Goal: Information Seeking & Learning: Find specific fact

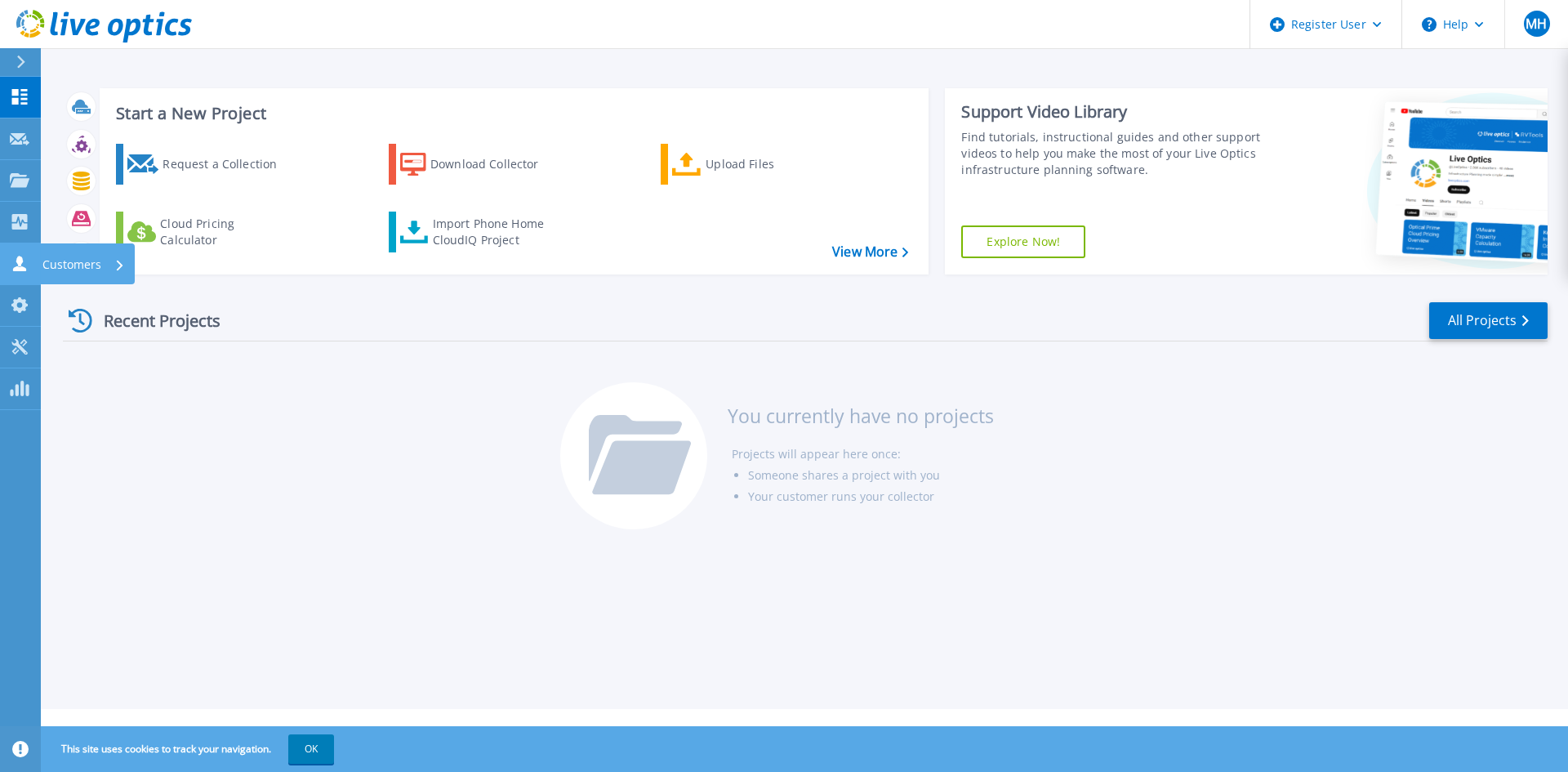
click at [6, 265] on link "Customers Customers" at bounding box center [21, 264] width 41 height 42
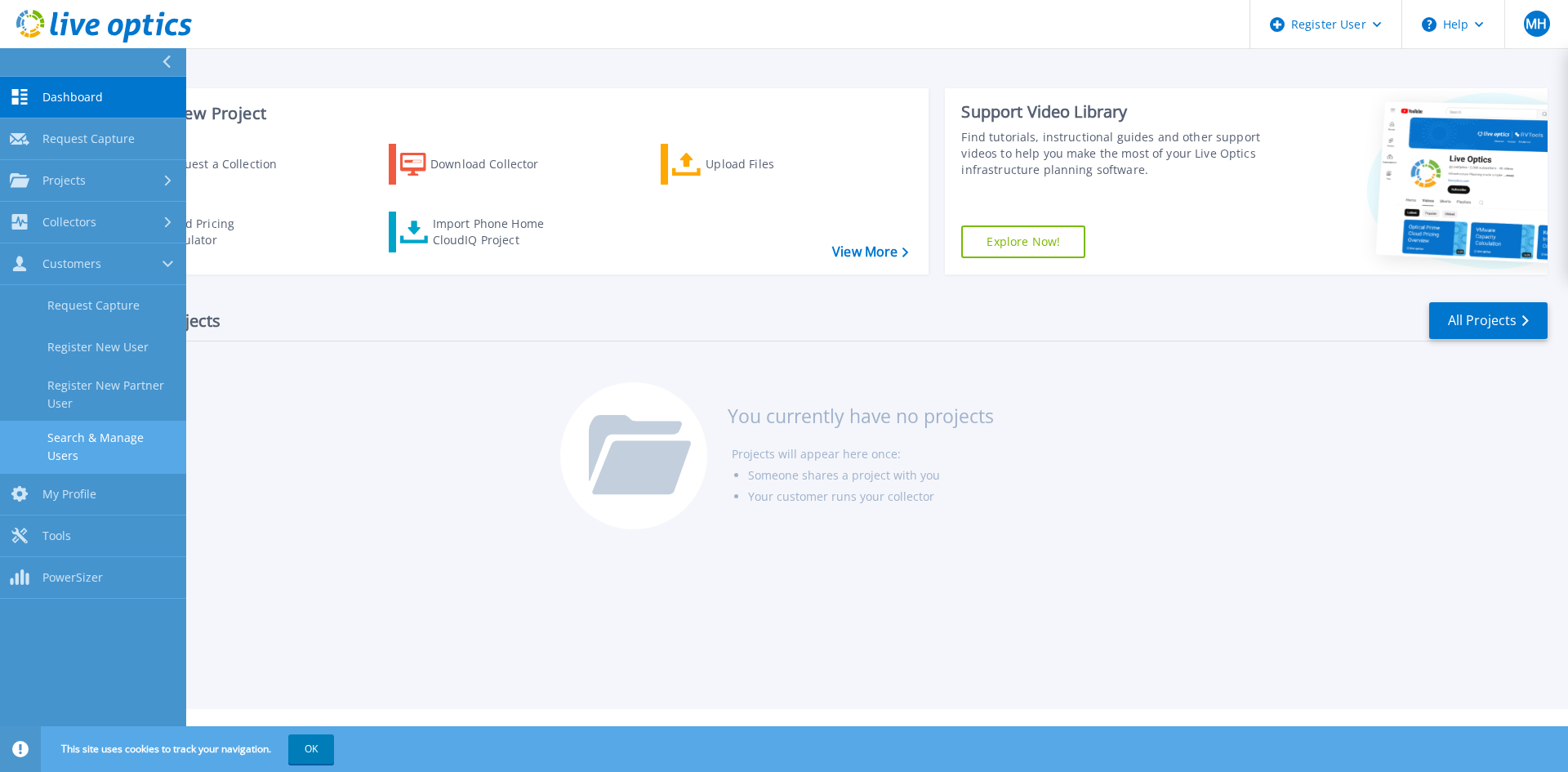
click at [93, 444] on link "Search & Manage Users" at bounding box center [93, 447] width 186 height 53
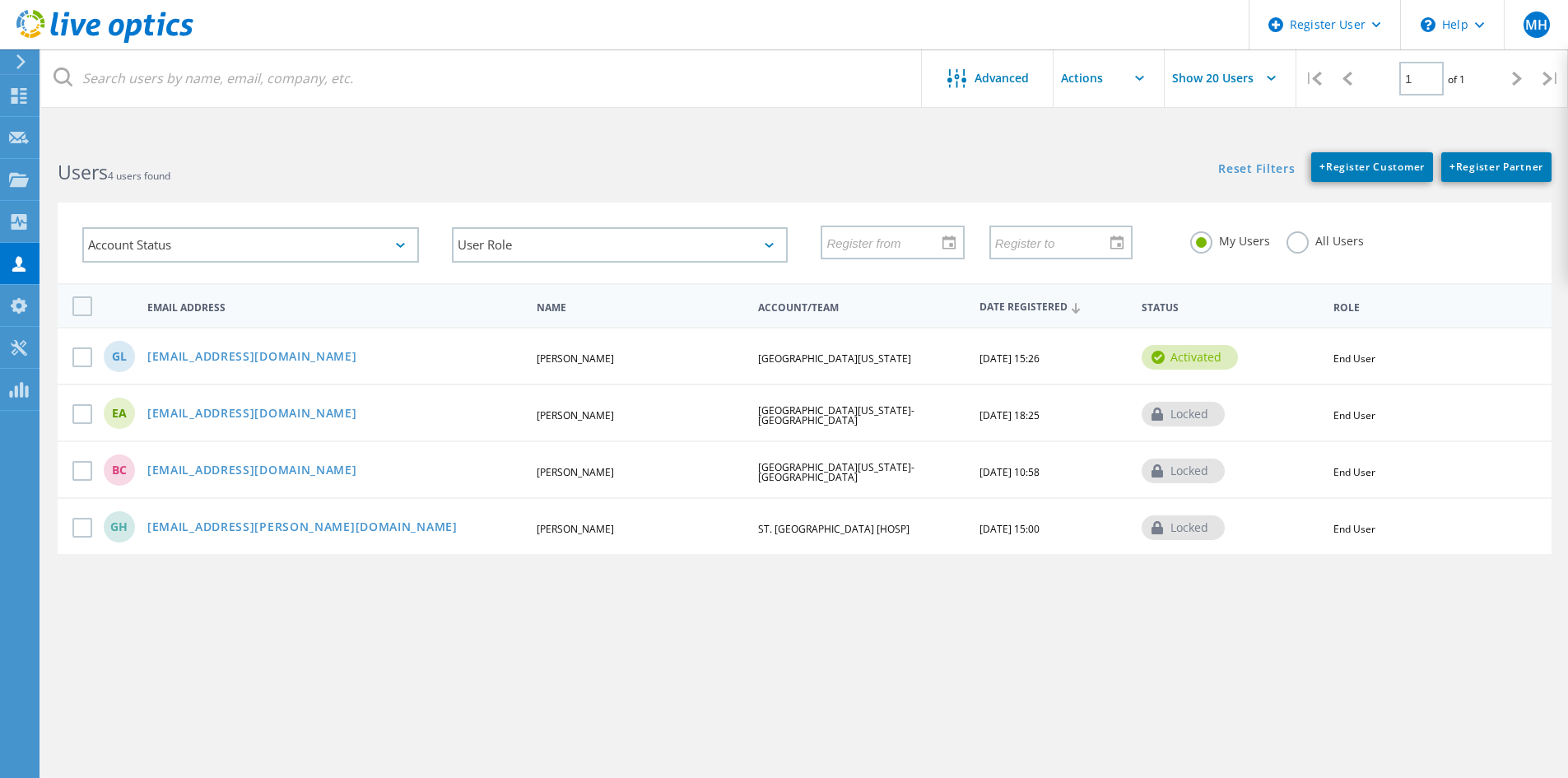
scroll to position [62, 0]
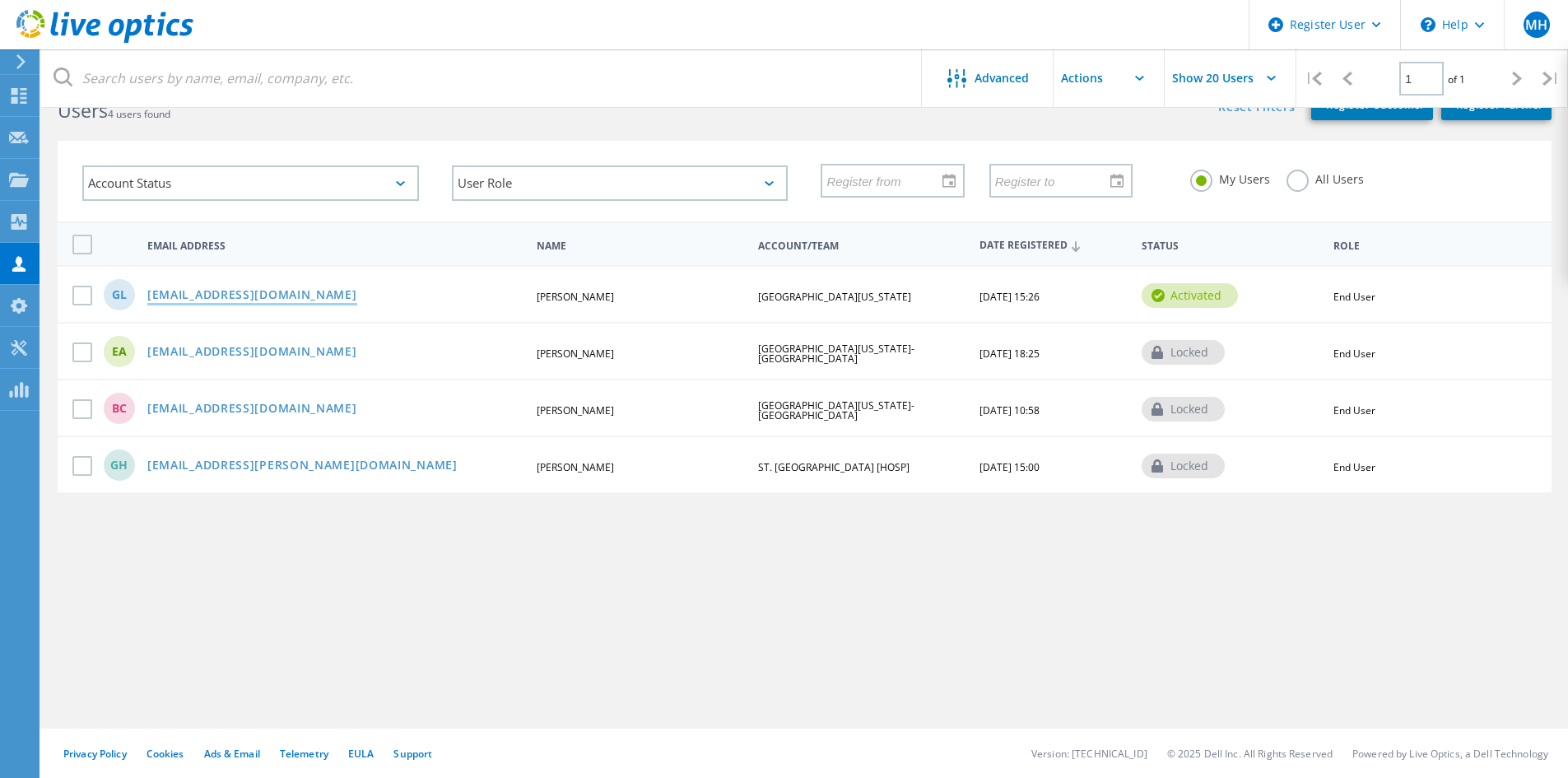
click at [230, 296] on link "glane@umd.edu" at bounding box center [252, 295] width 210 height 14
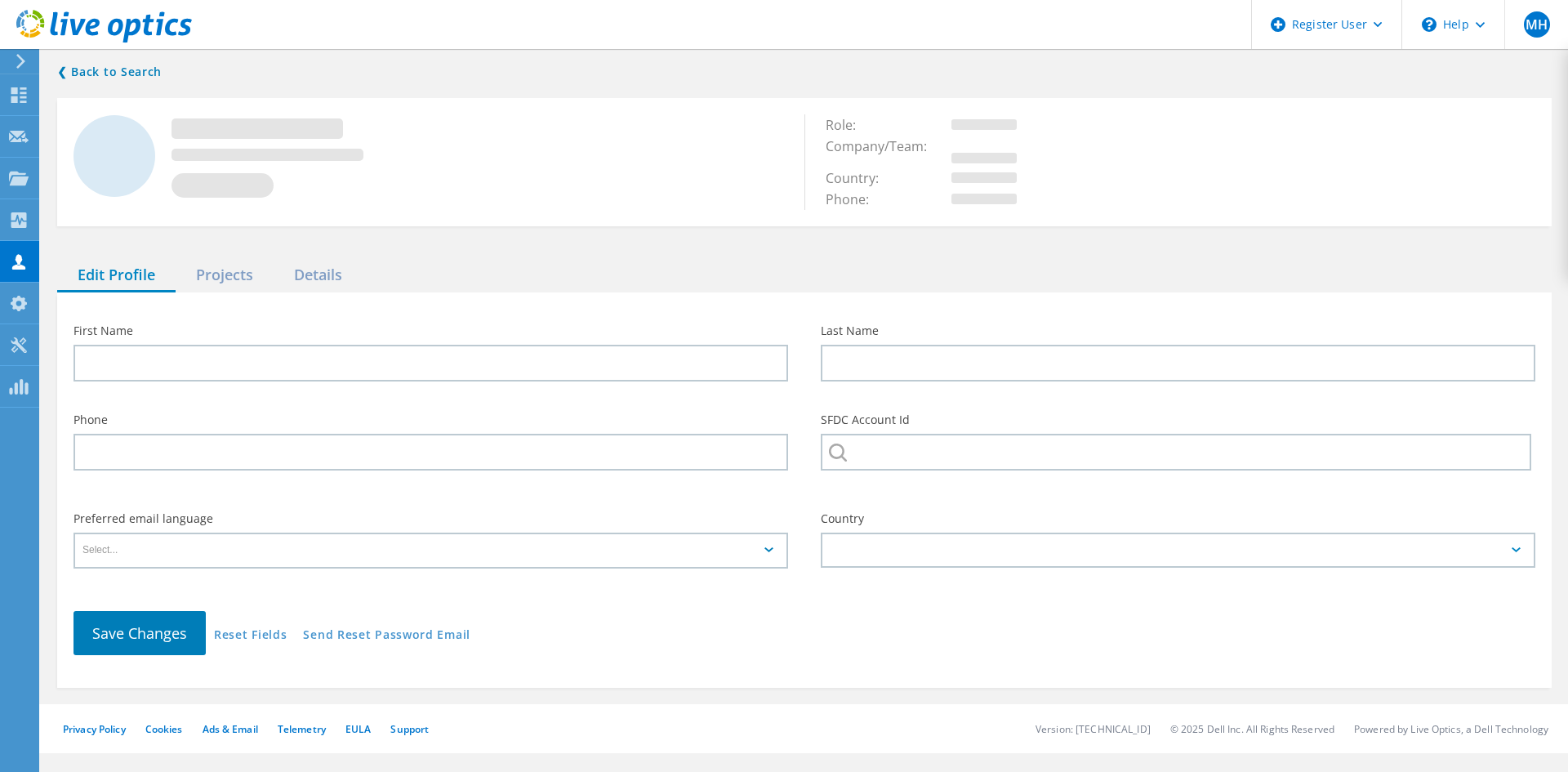
type input "Gale"
type input "Lane"
type input "UNIVERSITY OF MARYLAND-COLLEGE PARK"
type input "English"
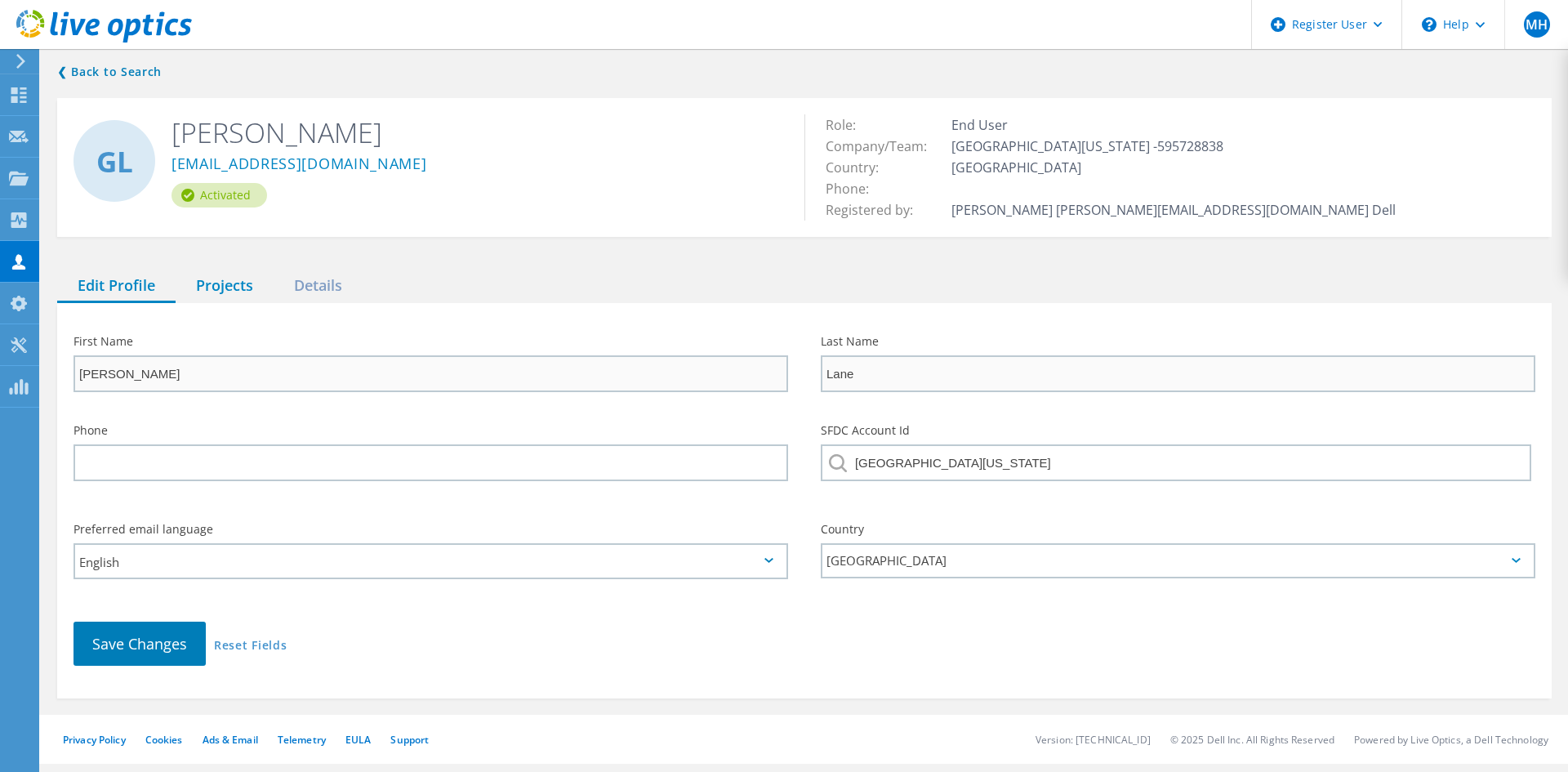
click at [239, 279] on div "Projects" at bounding box center [224, 286] width 98 height 34
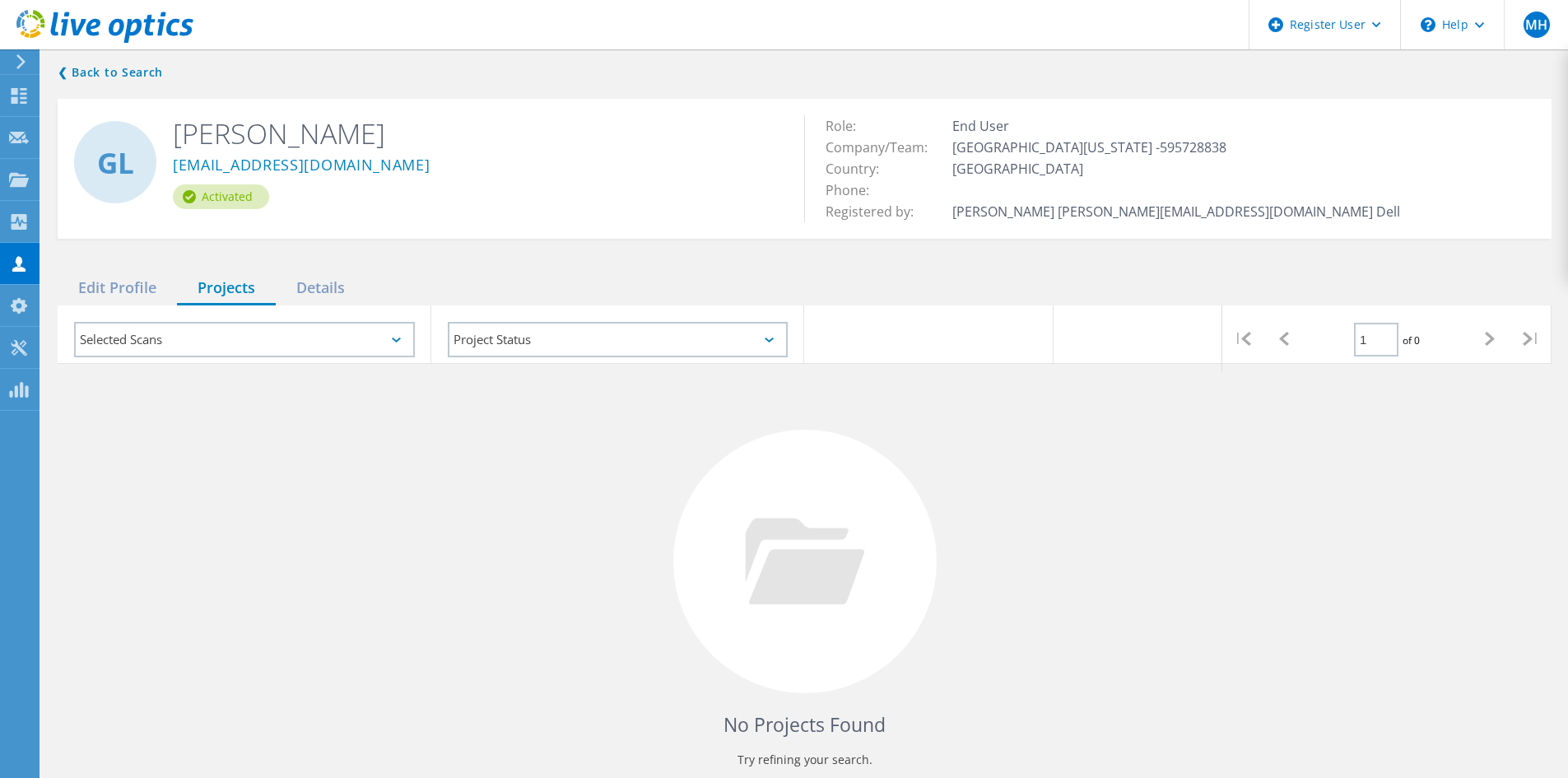
scroll to position [80, 0]
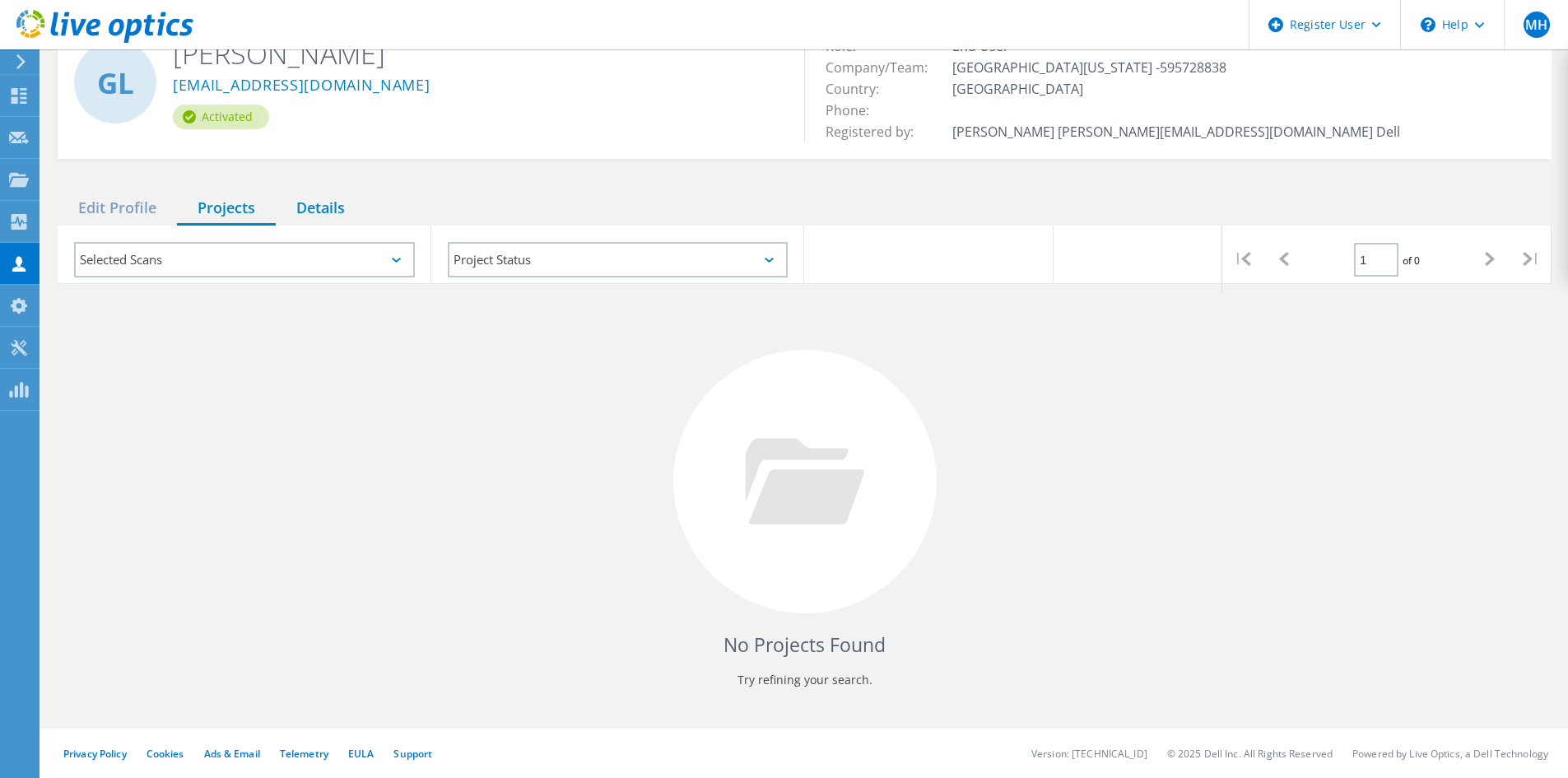
click at [333, 203] on div "Details" at bounding box center [321, 208] width 90 height 34
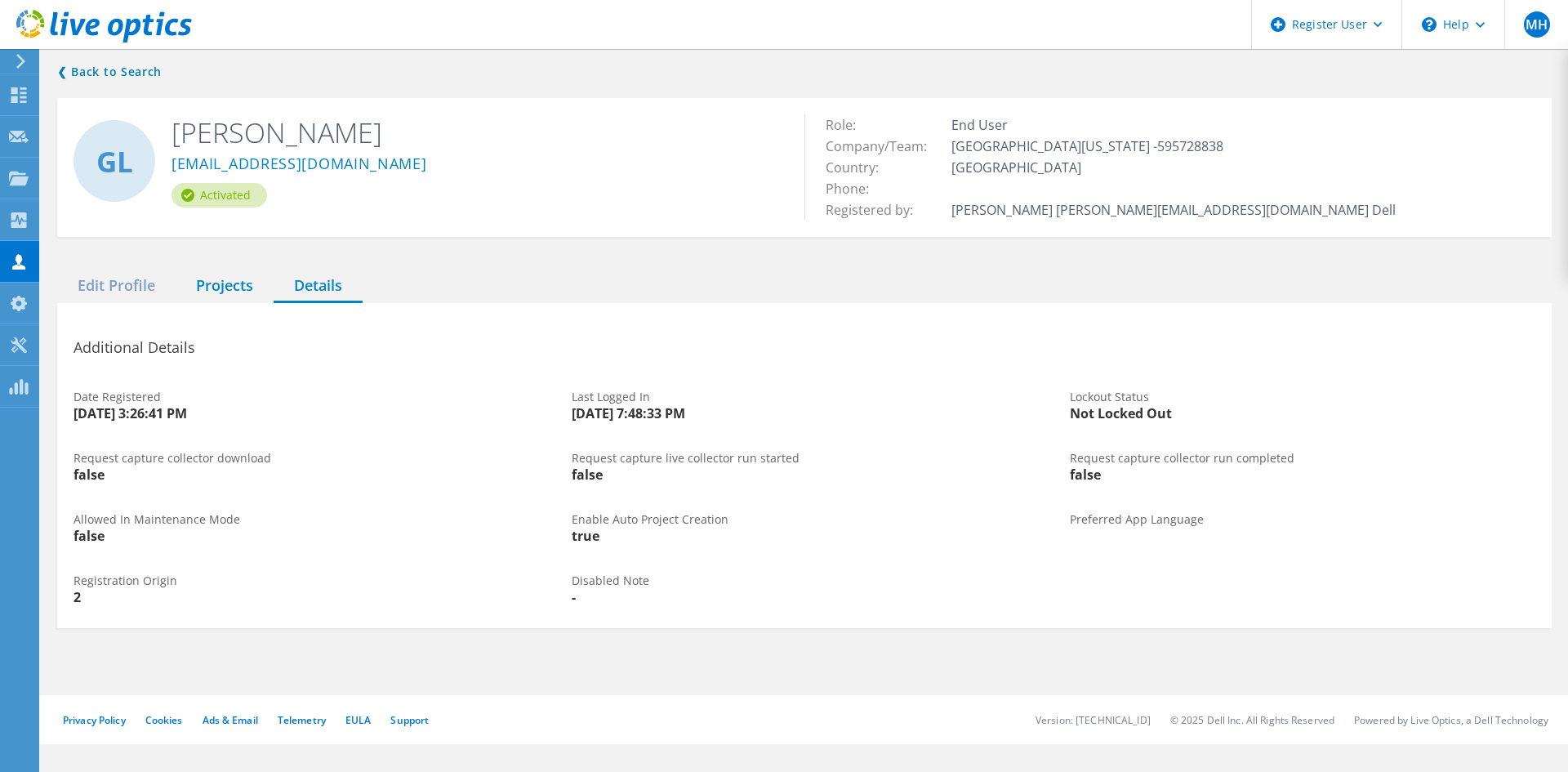
drag, startPoint x: 125, startPoint y: 281, endPoint x: 234, endPoint y: 288, distance: 109.2
click at [234, 288] on div "Edit Profile Projects Details" at bounding box center [805, 286] width 1494 height 34
drag, startPoint x: 96, startPoint y: 275, endPoint x: 205, endPoint y: 281, distance: 109.2
click at [100, 276] on div "Edit Profile" at bounding box center [116, 286] width 118 height 34
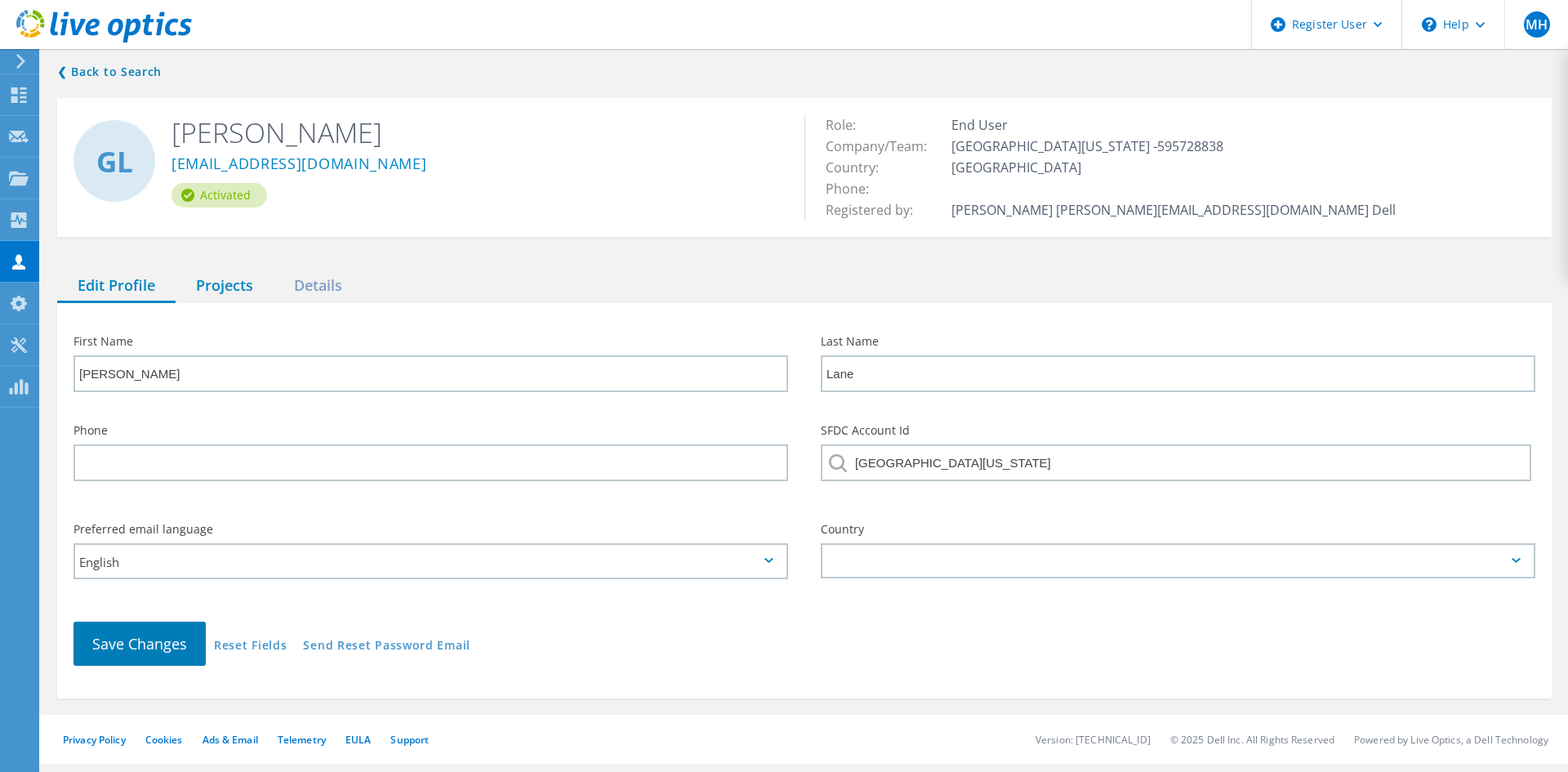
click at [221, 282] on div "Projects" at bounding box center [224, 286] width 98 height 34
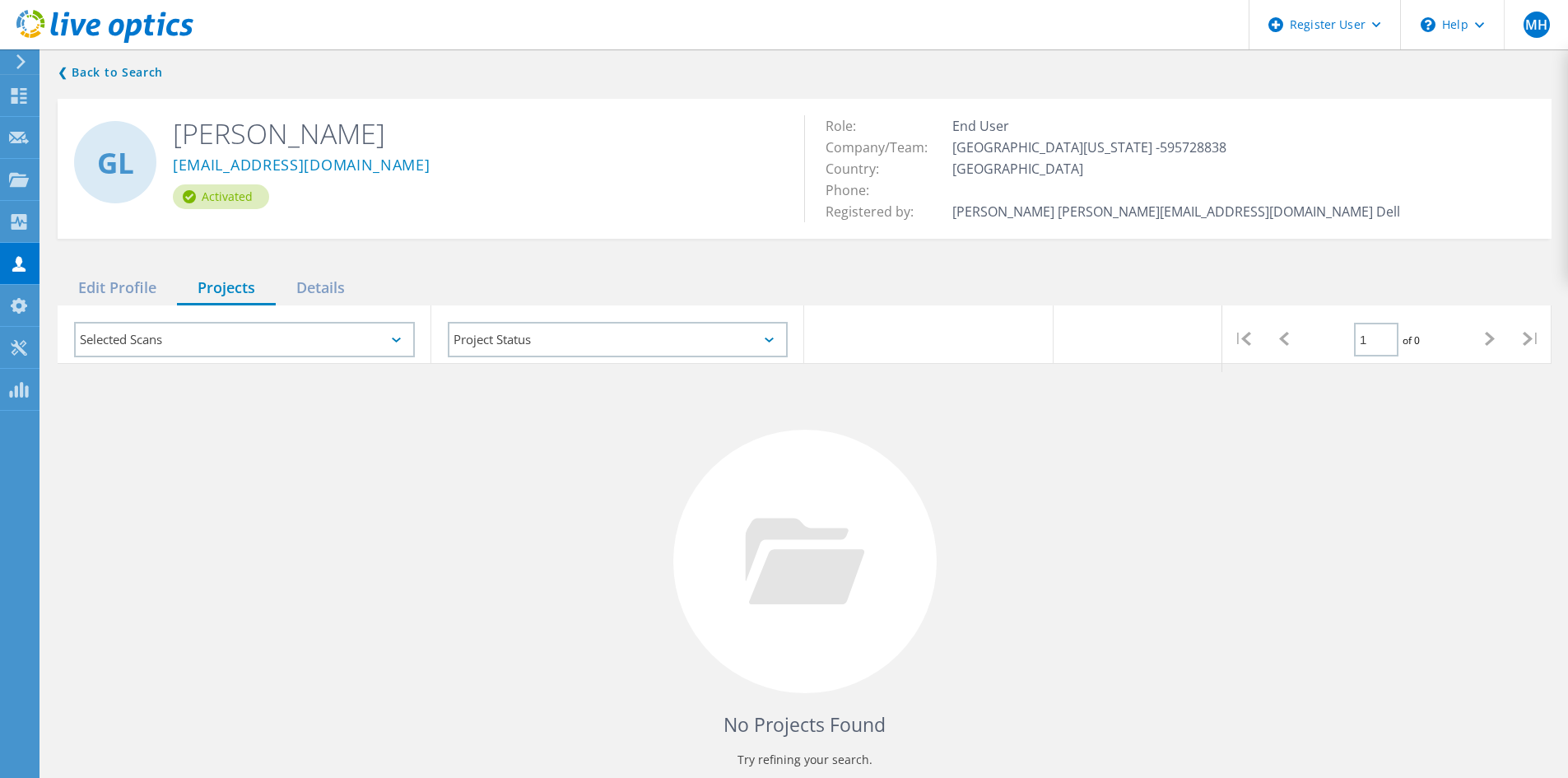
click at [317, 338] on div "Selected Scans" at bounding box center [245, 339] width 341 height 36
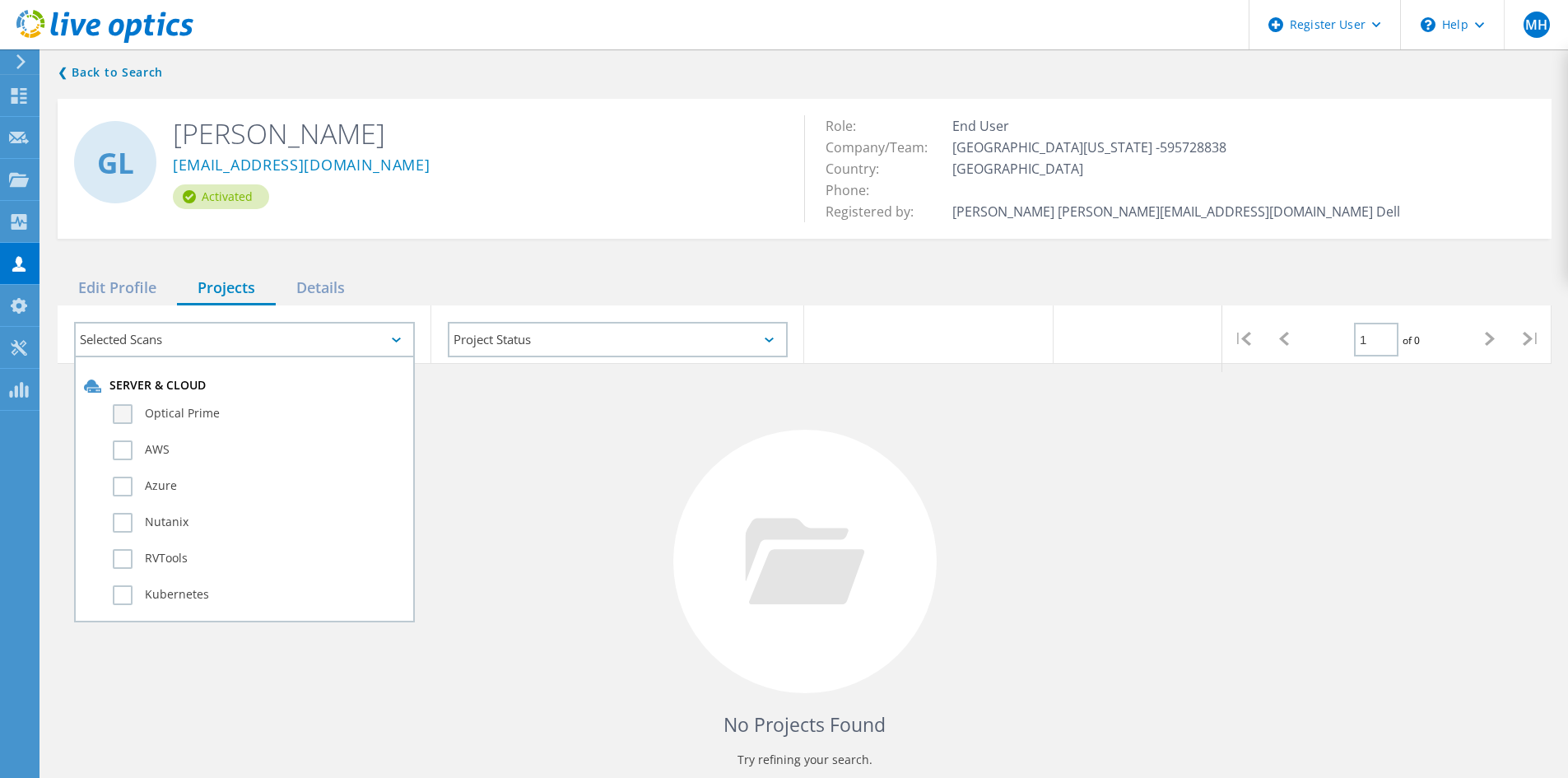
drag, startPoint x: 215, startPoint y: 405, endPoint x: 206, endPoint y: 412, distance: 11.4
click at [209, 408] on label "Optical Prime" at bounding box center [258, 414] width 292 height 20
click at [195, 425] on div "Optical Prime" at bounding box center [245, 418] width 321 height 36
click at [96, 409] on div "Optical Prime" at bounding box center [245, 418] width 321 height 36
click at [104, 412] on div "Optical Prime" at bounding box center [245, 418] width 321 height 36
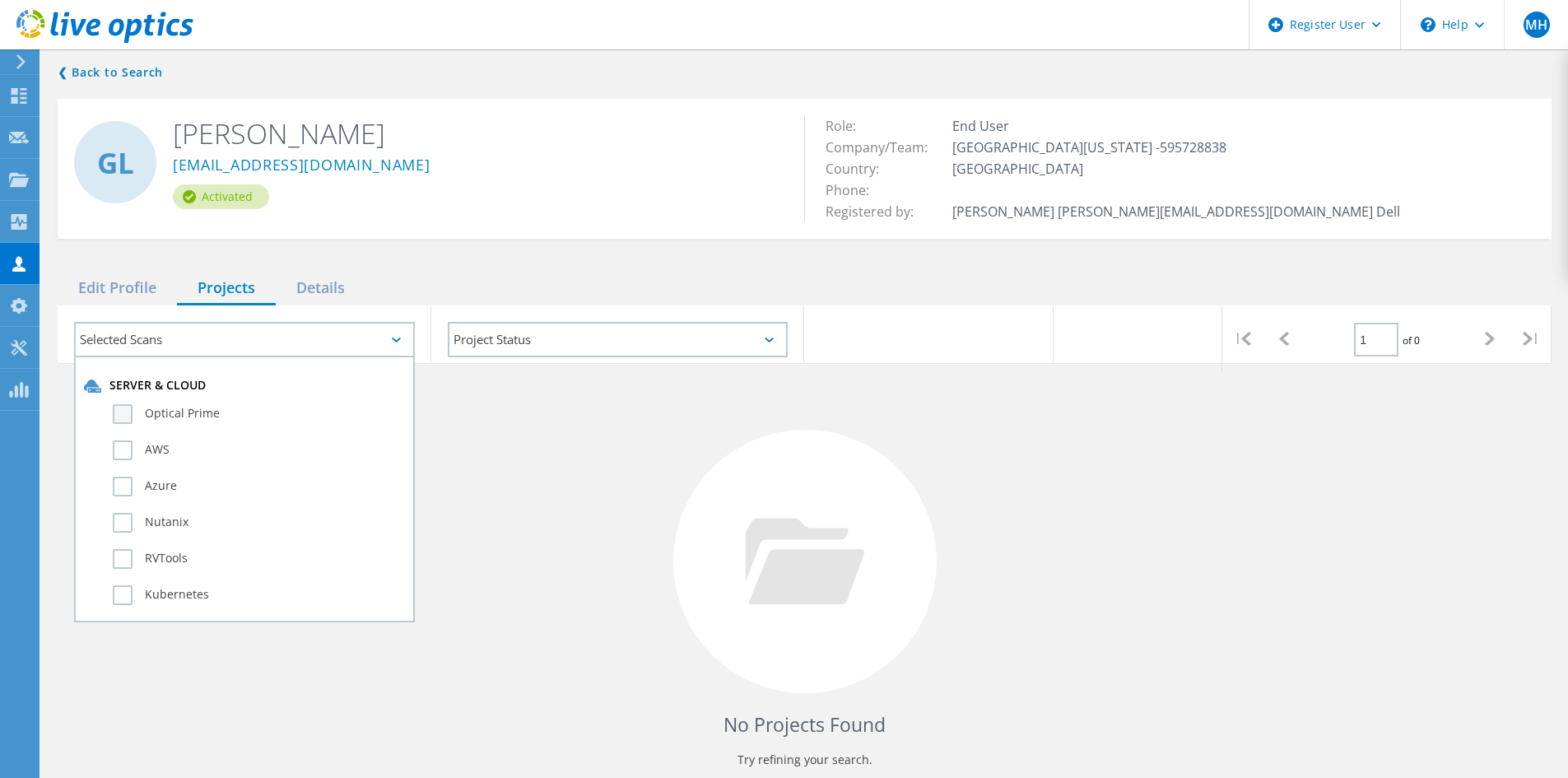
click at [122, 412] on label "Optical Prime" at bounding box center [258, 414] width 292 height 20
click at [0, 0] on input "Optical Prime" at bounding box center [0, 0] width 0 height 0
click at [25, 140] on use at bounding box center [19, 136] width 20 height 12
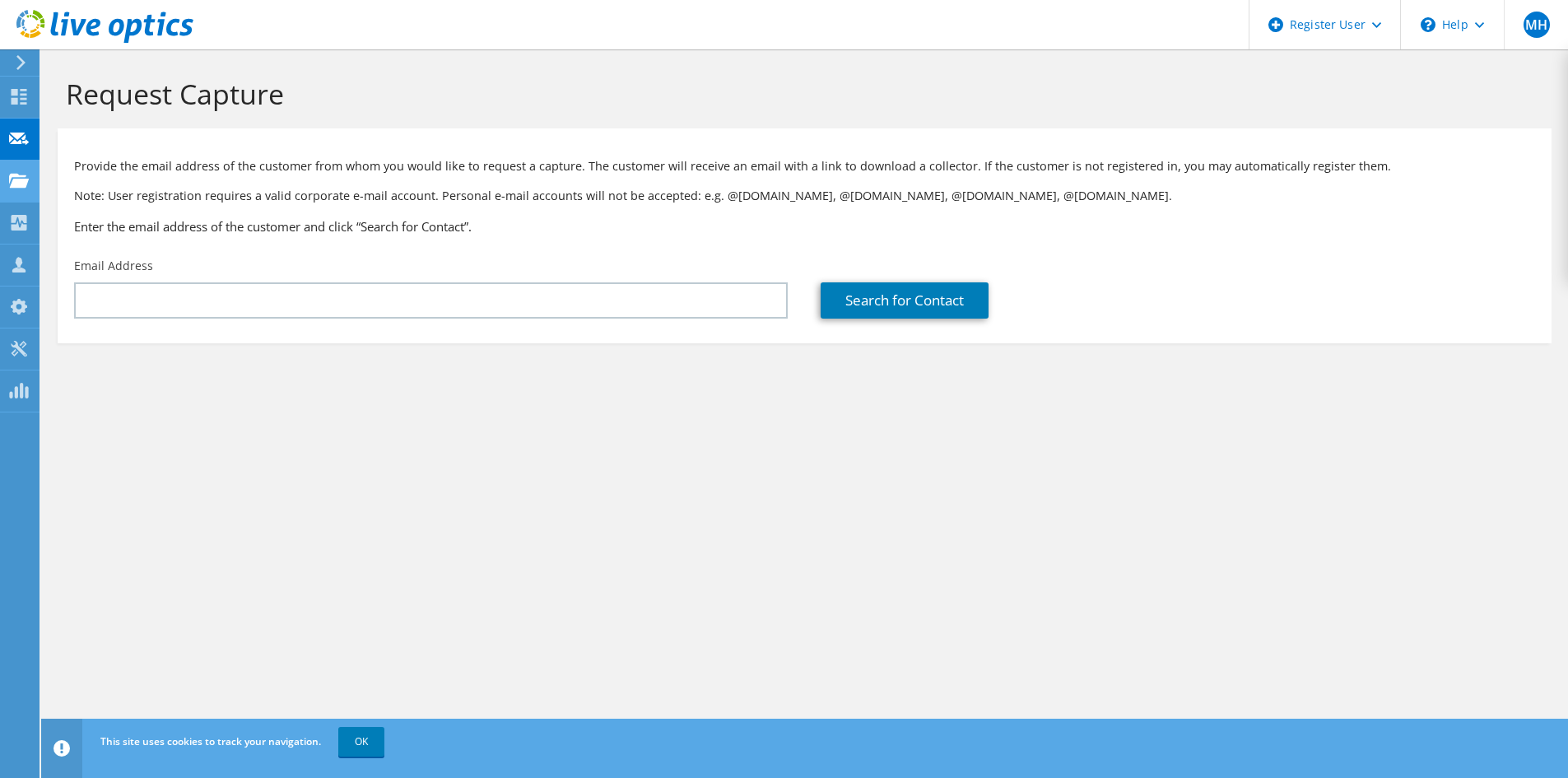
click at [21, 190] on div at bounding box center [19, 183] width 20 height 18
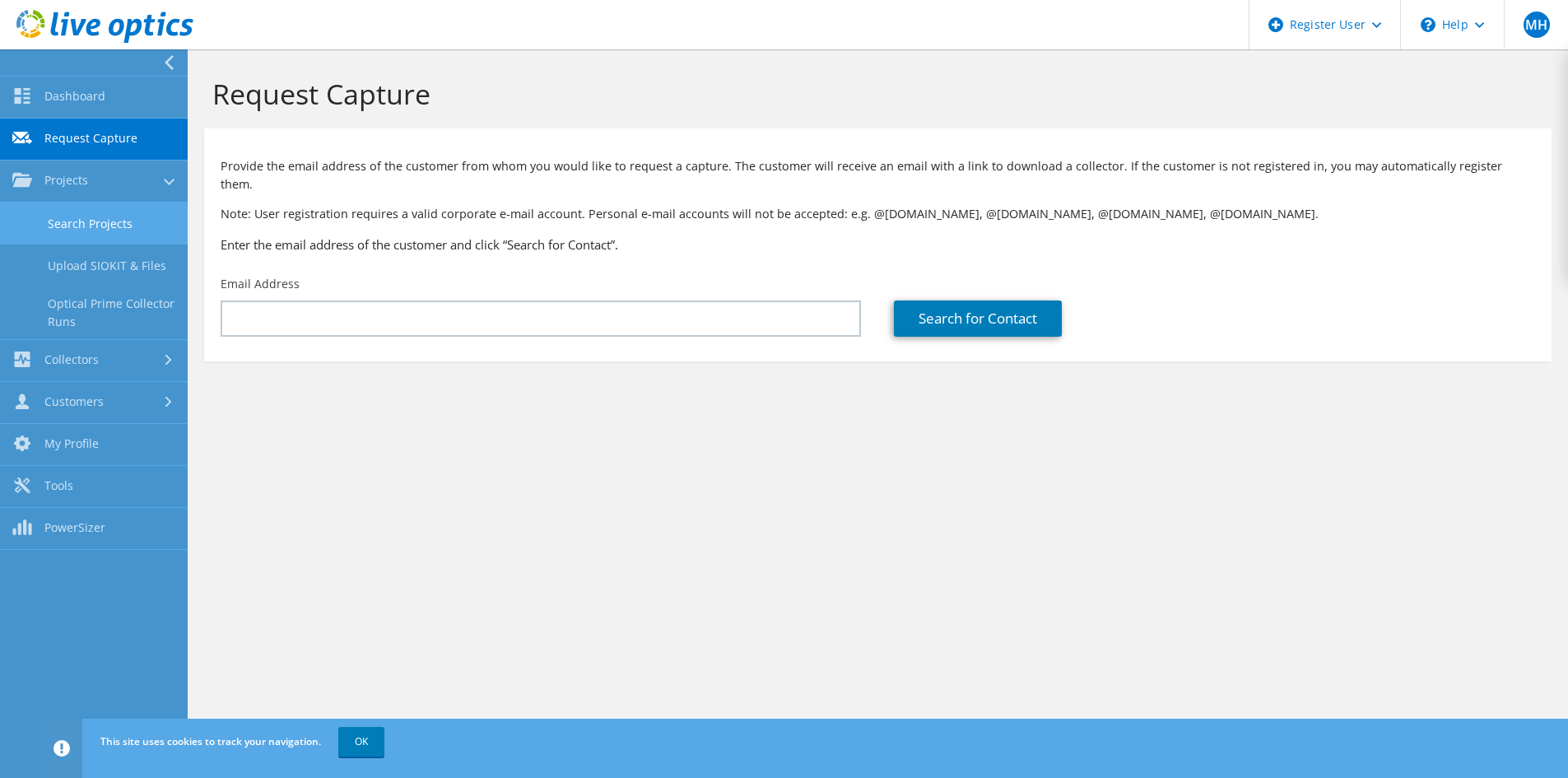
click at [126, 225] on link "Search Projects" at bounding box center [93, 223] width 188 height 42
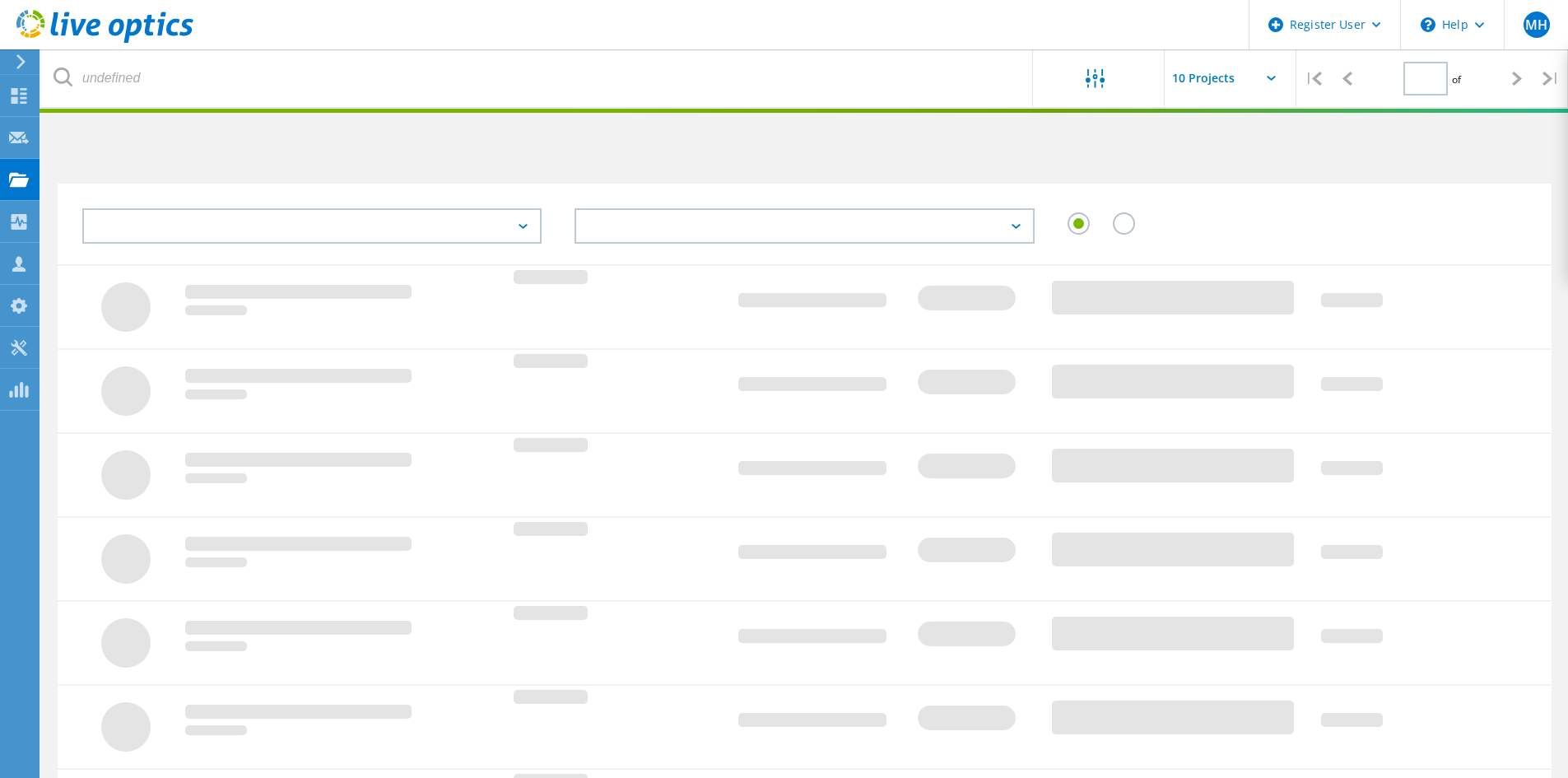
type input "1"
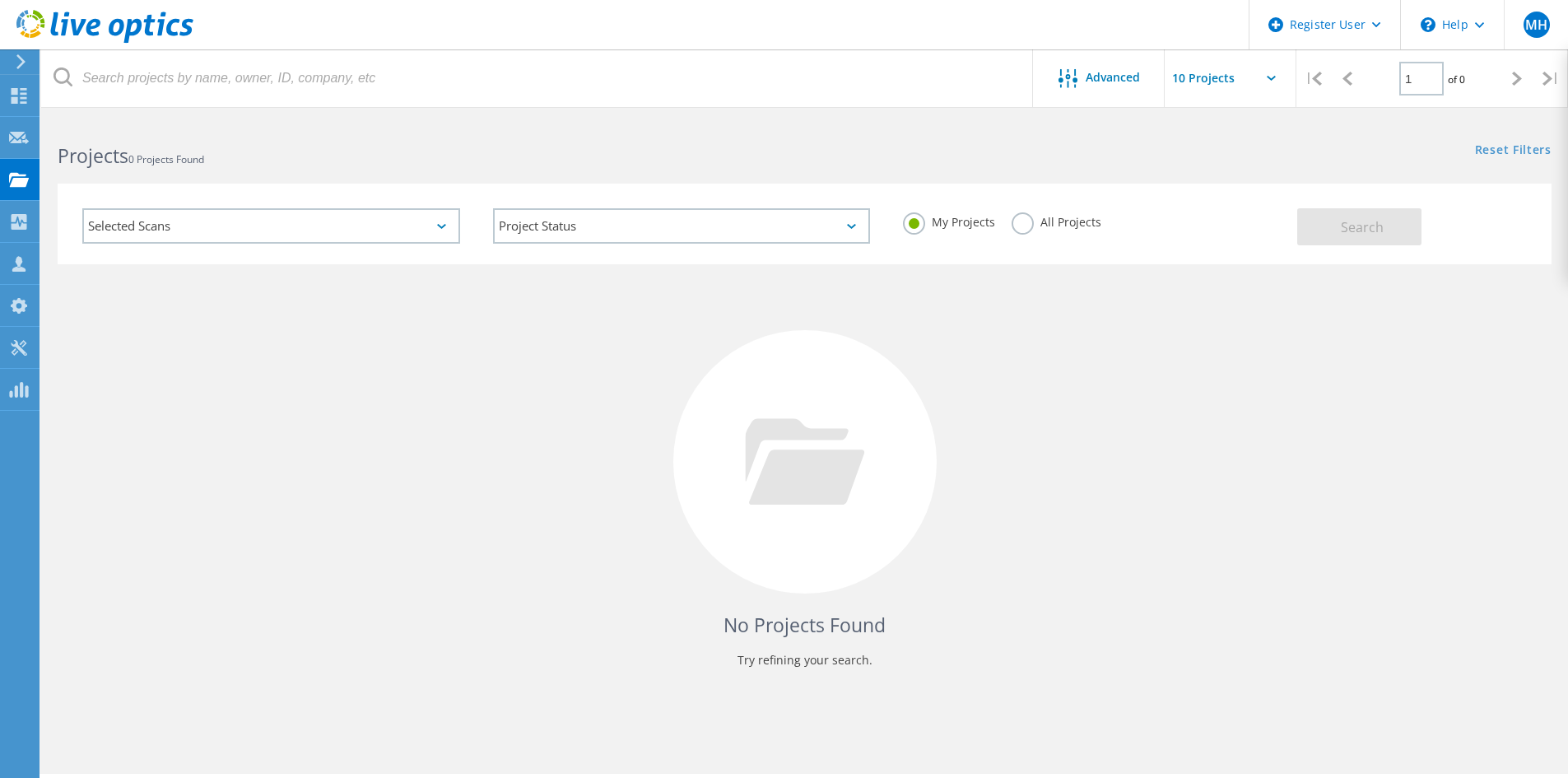
click at [1008, 227] on div "My Projects All Projects" at bounding box center [1091, 222] width 411 height 61
click at [1009, 227] on div "My Projects All Projects" at bounding box center [1091, 222] width 411 height 61
click at [1016, 222] on label "All Projects" at bounding box center [1056, 220] width 90 height 16
click at [0, 0] on input "All Projects" at bounding box center [0, 0] width 0 height 0
click at [1361, 226] on span "Search" at bounding box center [1362, 227] width 43 height 18
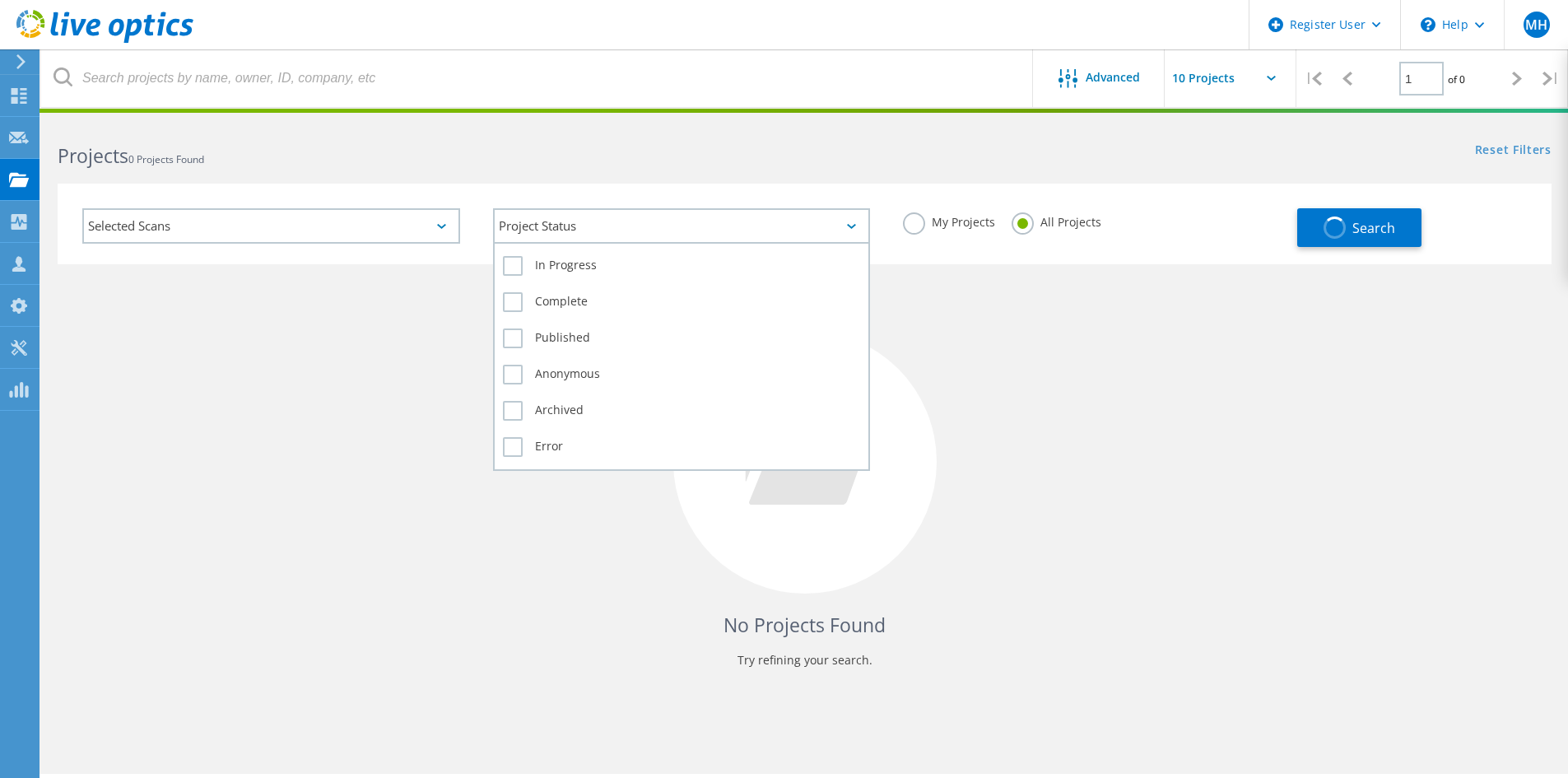
click at [595, 217] on div "Project Status" at bounding box center [681, 226] width 378 height 36
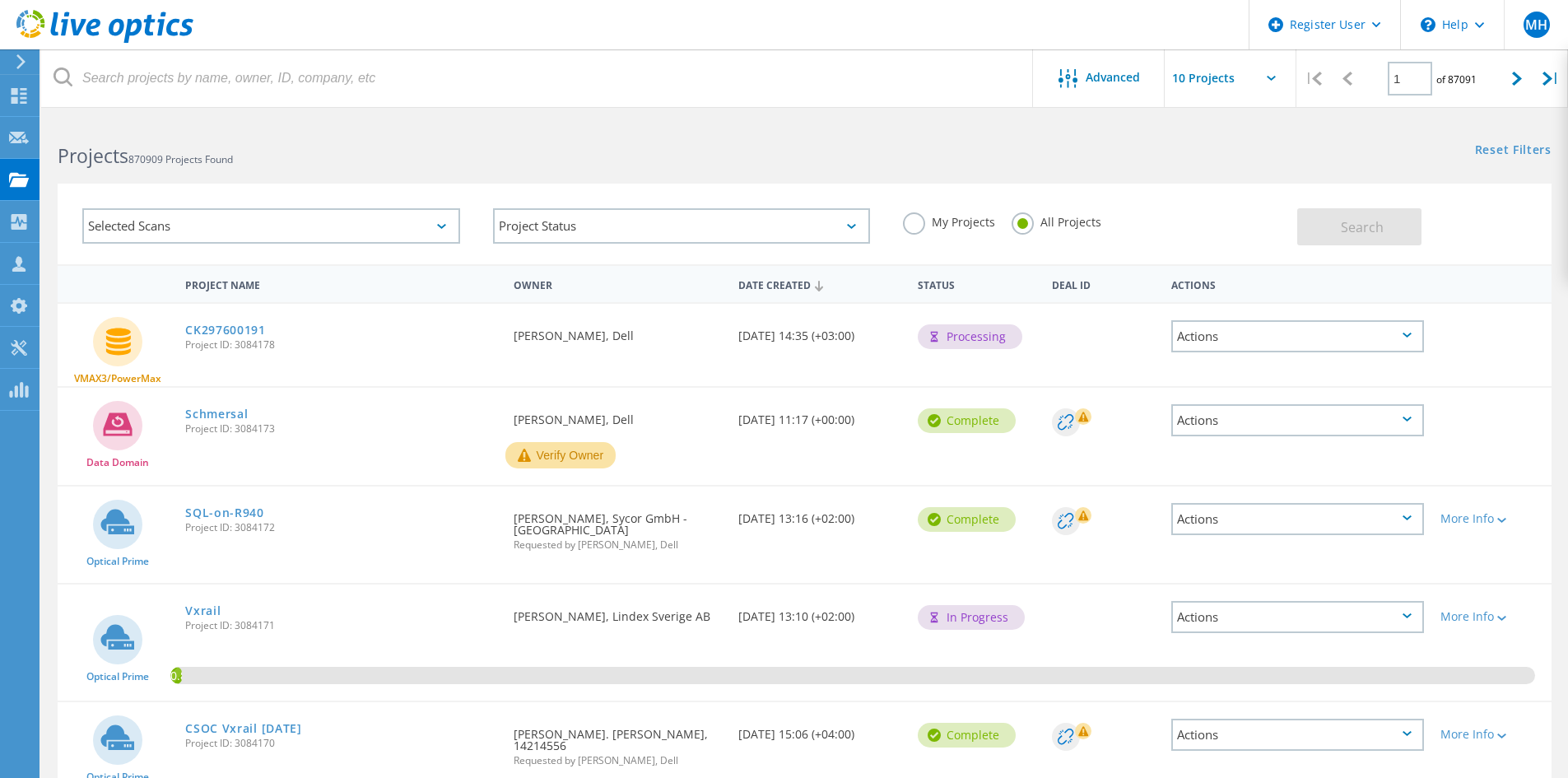
click at [324, 302] on div "VMAX3/PowerMax CK297600191 Project ID: 3084178 Requested By [PERSON_NAME], Dell…" at bounding box center [804, 344] width 1494 height 84
click at [330, 243] on div "Selected Scans" at bounding box center [271, 226] width 378 height 36
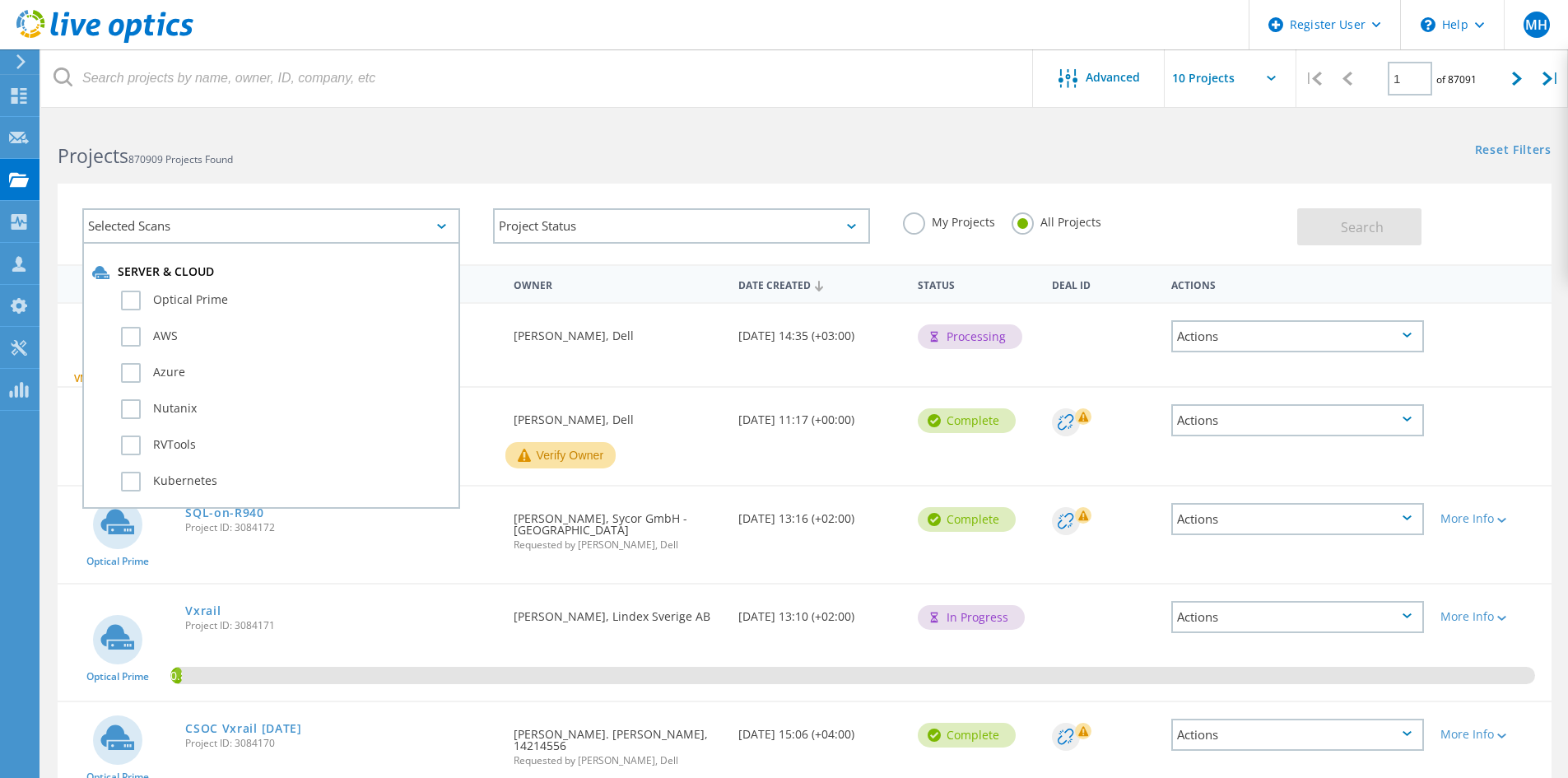
click at [327, 230] on div "Selected Scans" at bounding box center [271, 226] width 378 height 36
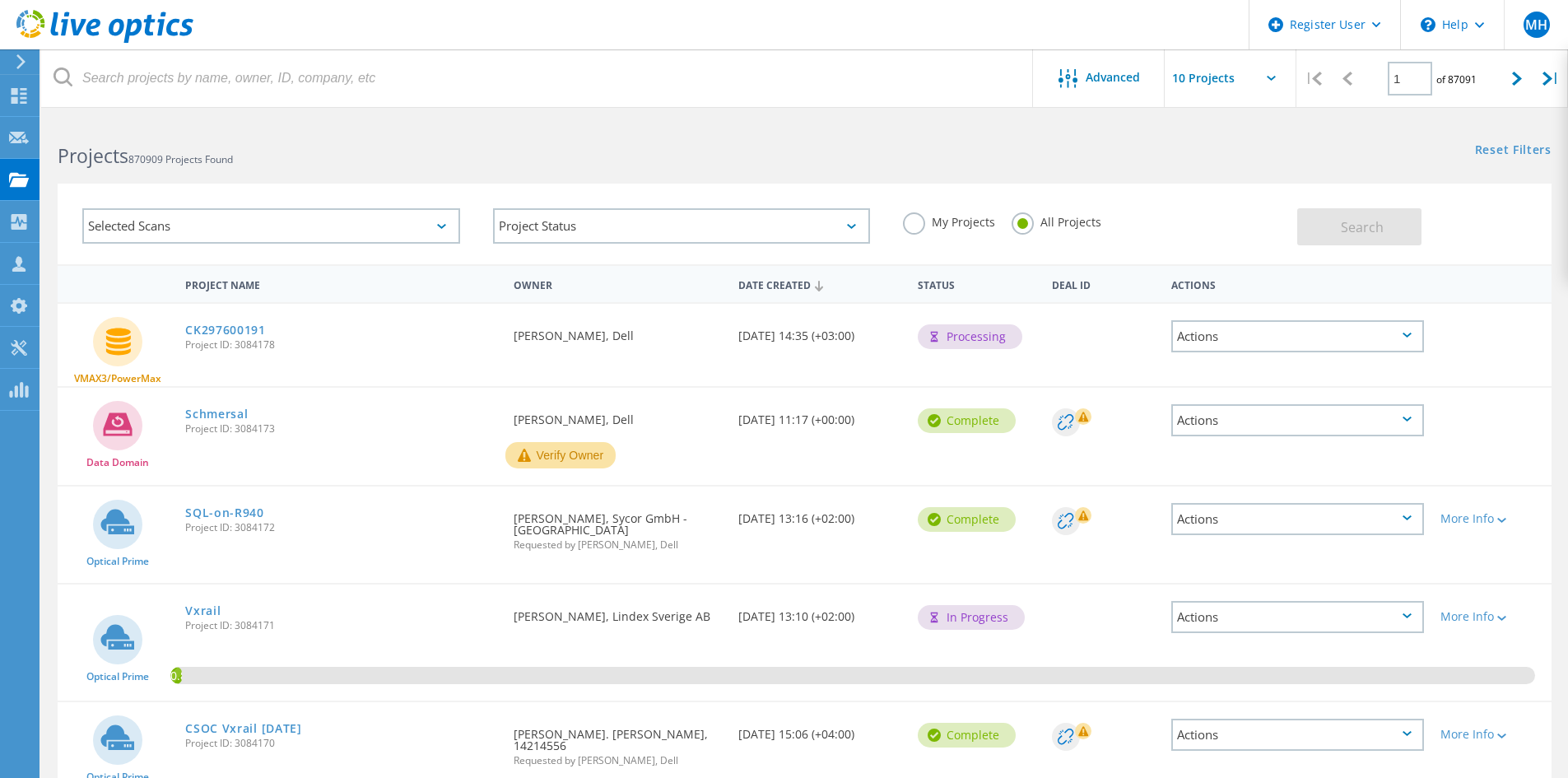
click at [327, 230] on div "Selected Scans" at bounding box center [271, 226] width 378 height 36
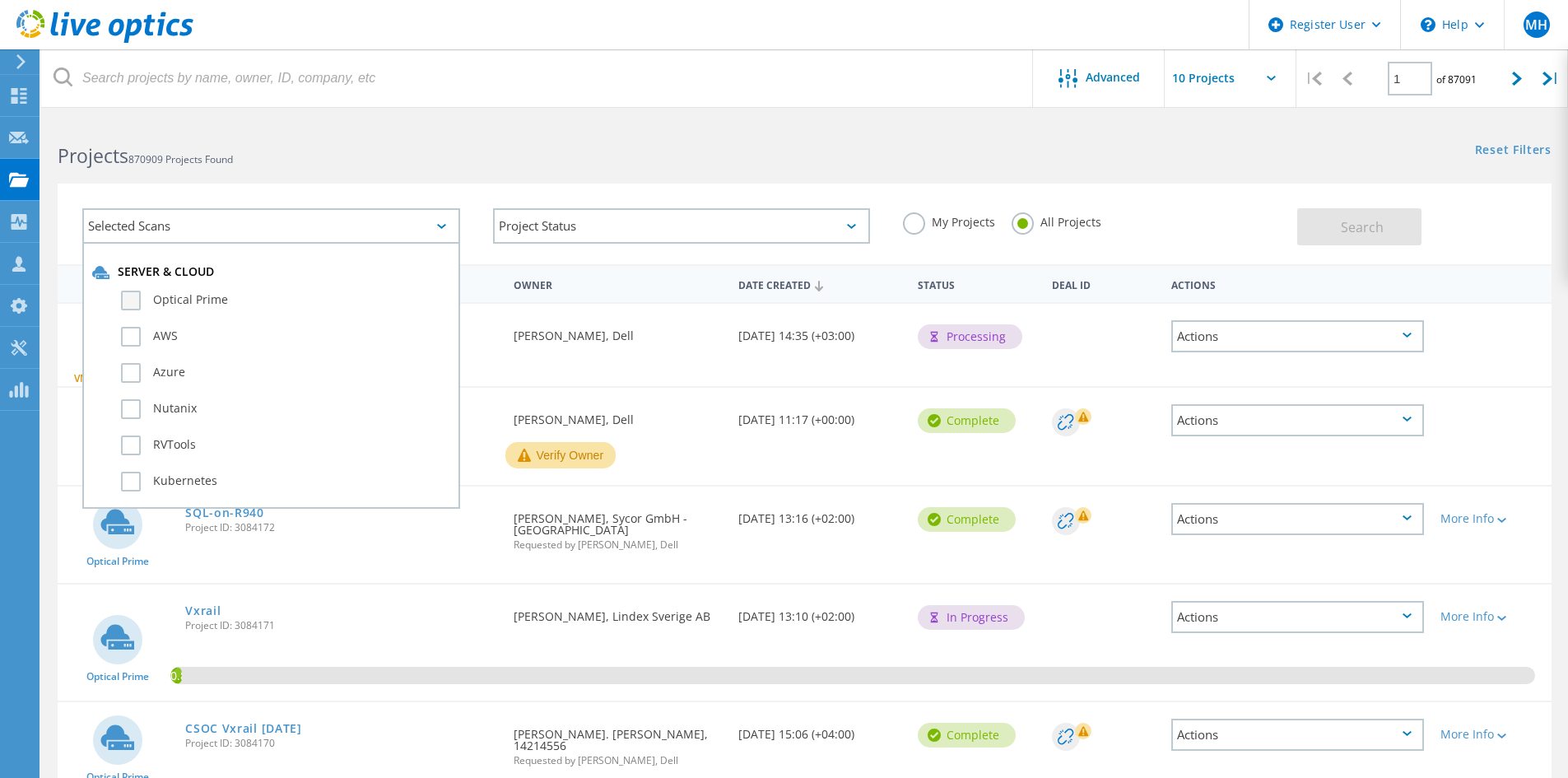
click at [226, 292] on label "Optical Prime" at bounding box center [285, 300] width 329 height 20
click at [0, 0] on input "Optical Prime" at bounding box center [0, 0] width 0 height 0
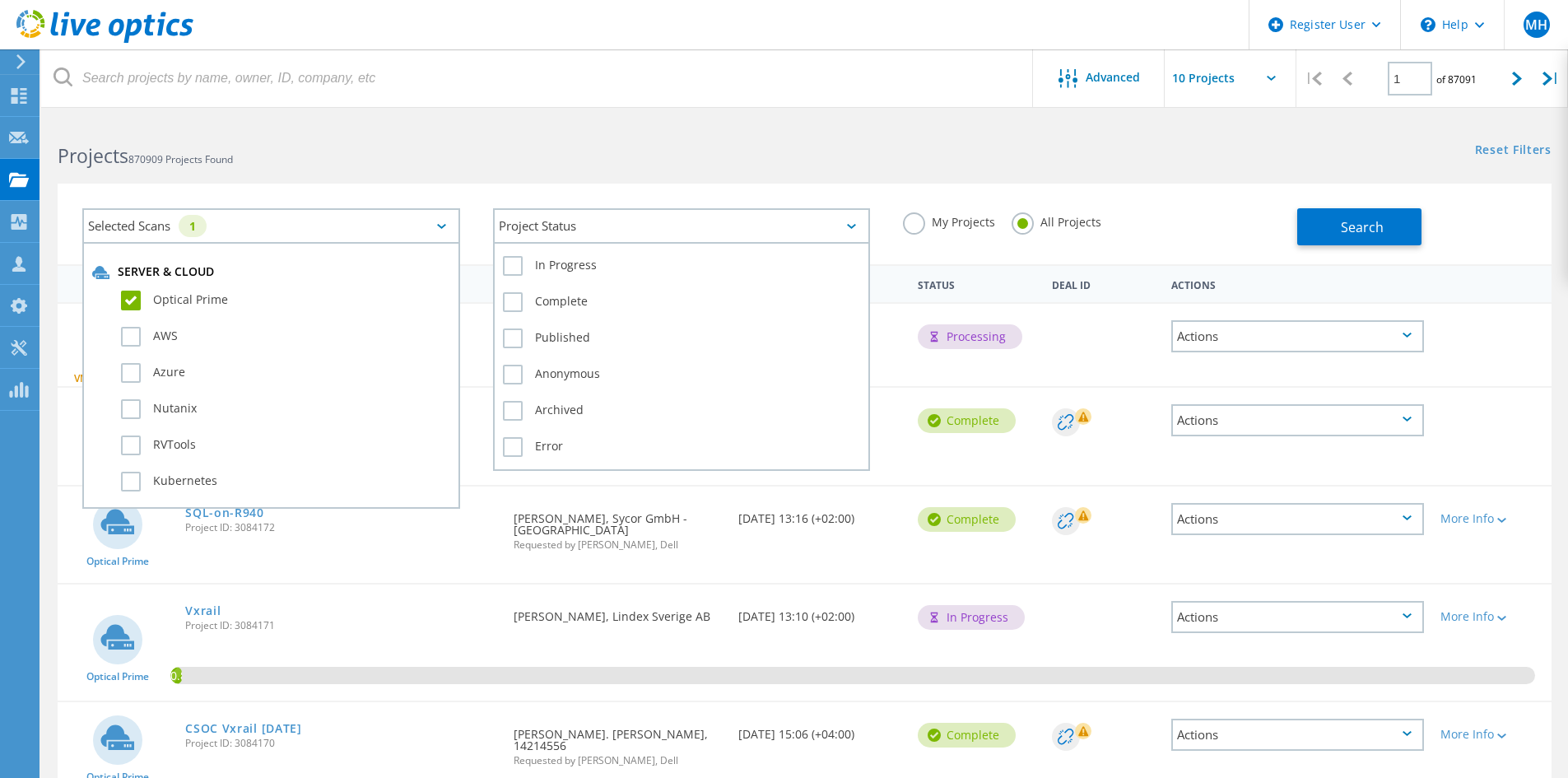
click at [607, 219] on div "Project Status" at bounding box center [681, 226] width 378 height 36
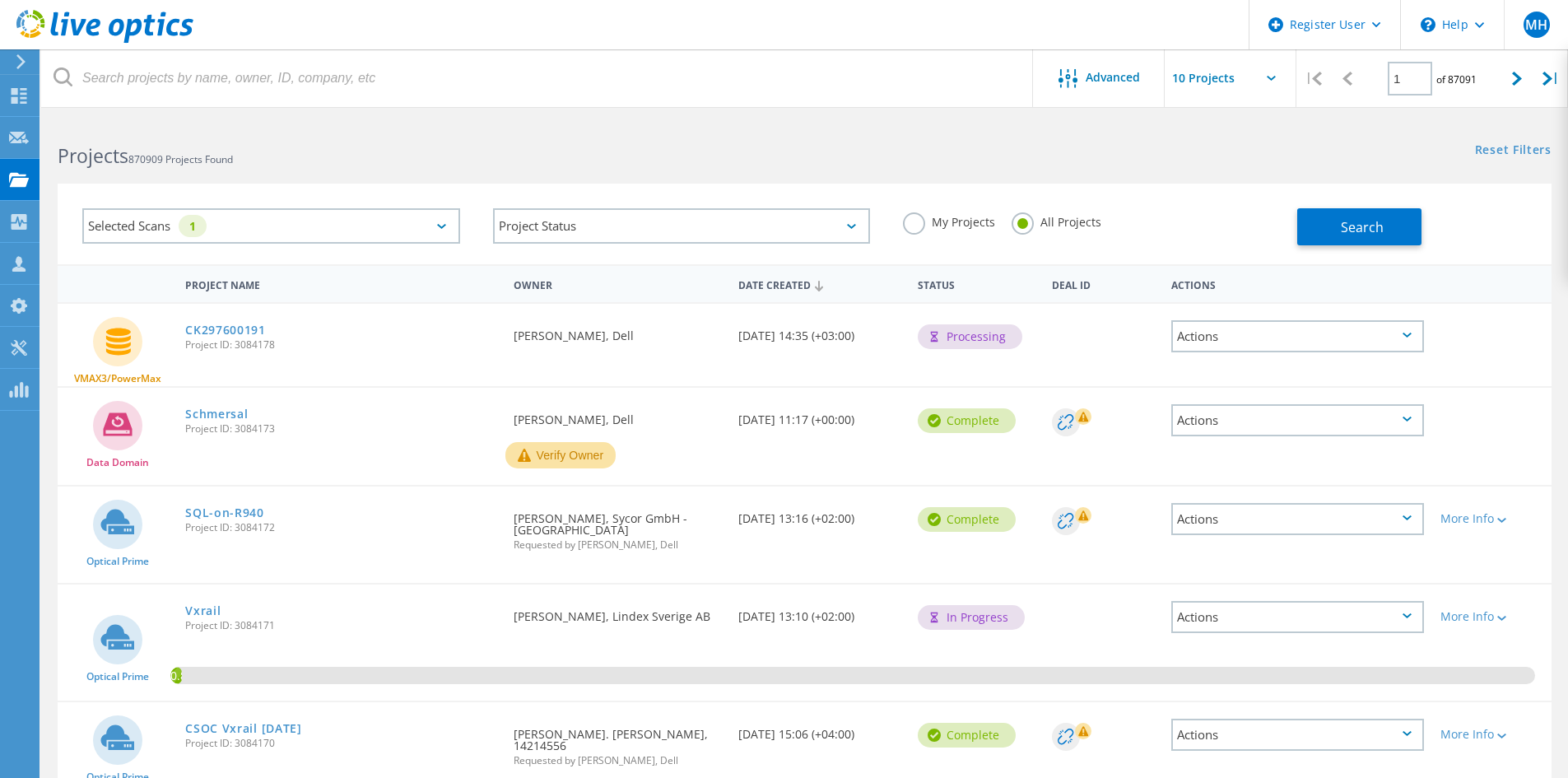
click at [569, 181] on div "Selected Scans 1 Project Status In Progress Complete Published Anonymous Archiv…" at bounding box center [804, 213] width 1527 height 101
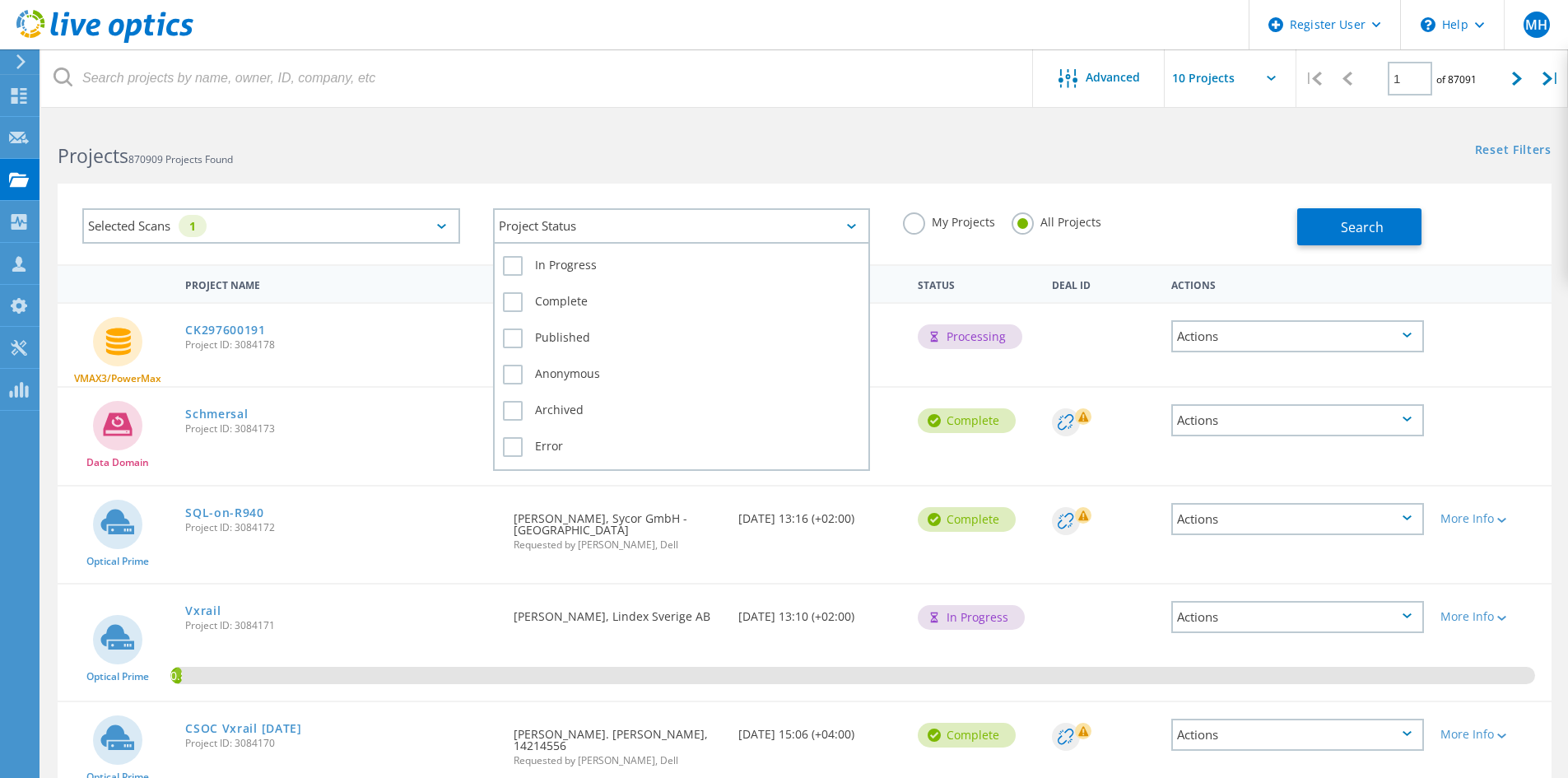
click at [581, 226] on div "Project Status" at bounding box center [681, 226] width 378 height 36
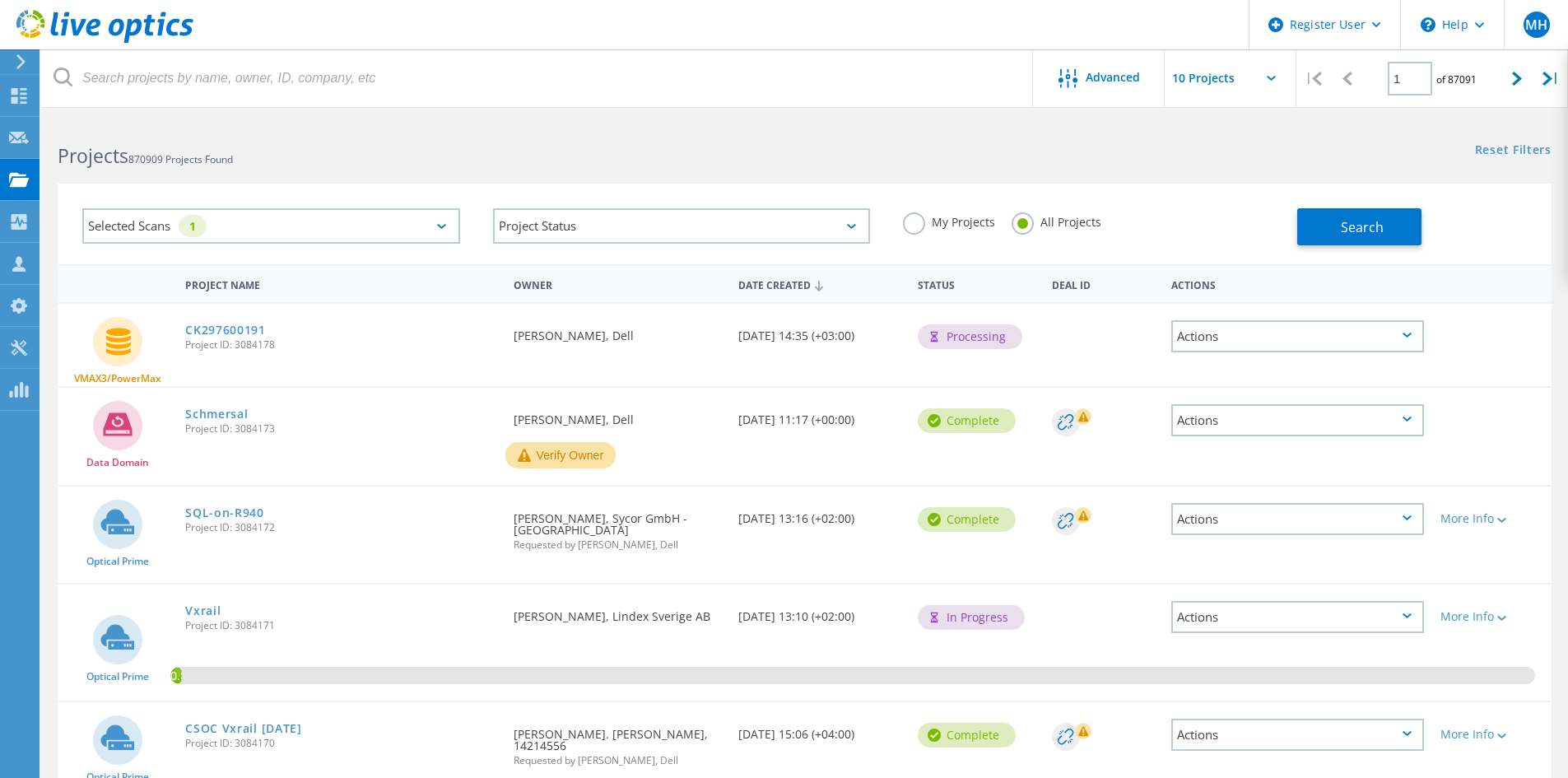
click at [612, 167] on h2 "Projects 870909 Projects Found" at bounding box center [422, 155] width 730 height 27
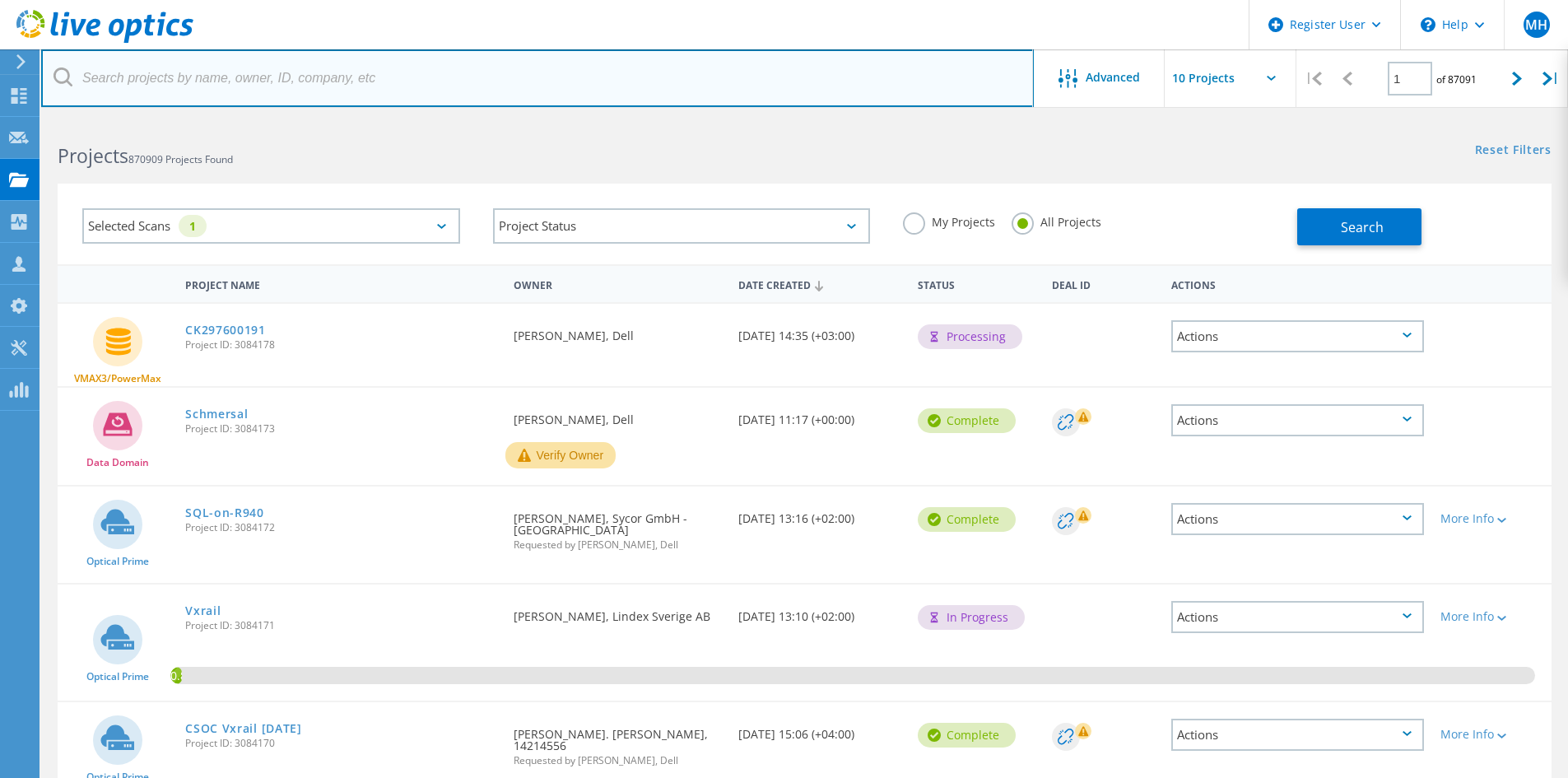
click at [674, 90] on input "text" at bounding box center [537, 79] width 993 height 58
type input "[PERSON_NAME]"
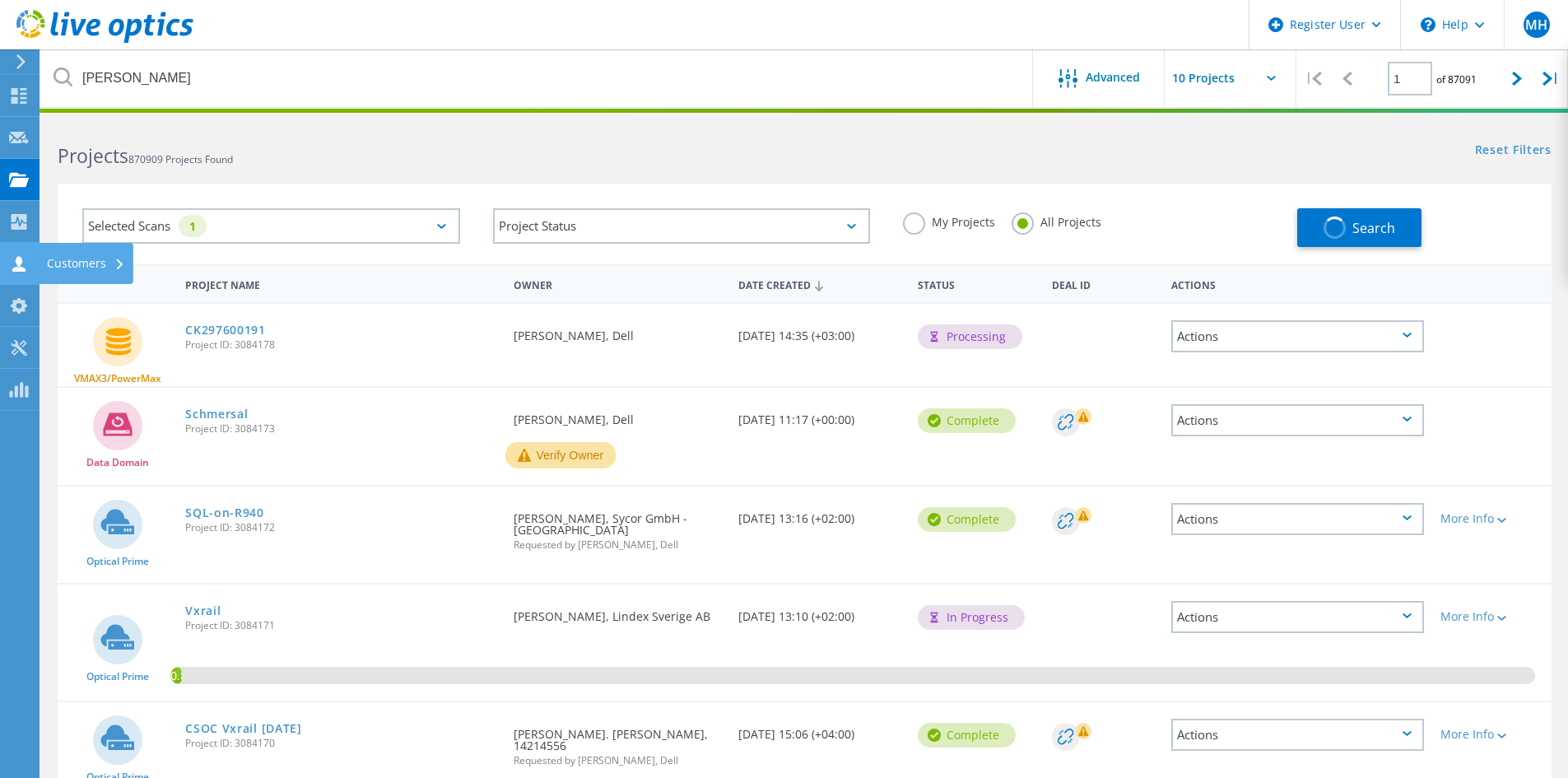
click at [24, 260] on icon at bounding box center [19, 264] width 20 height 16
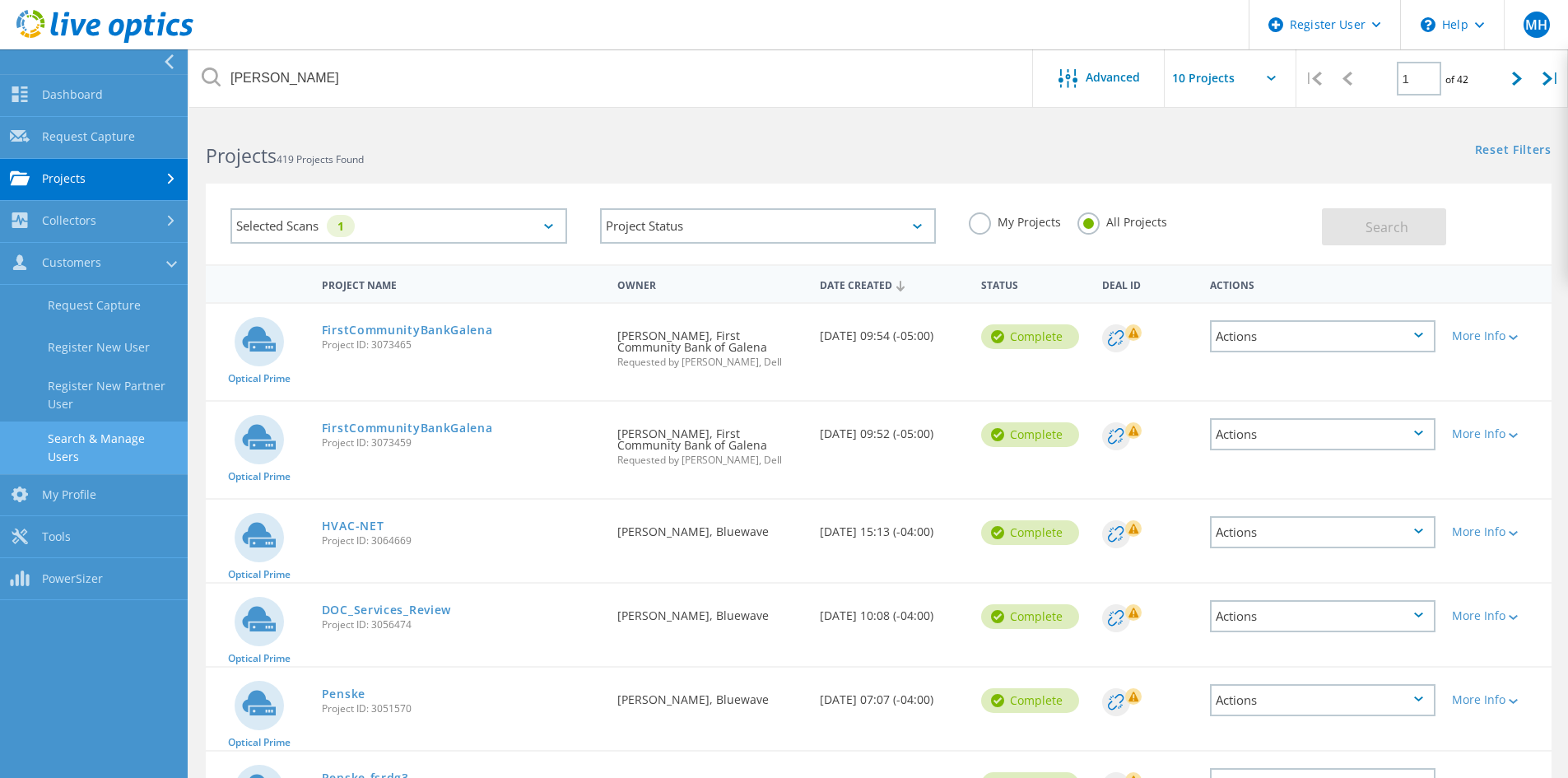
click at [99, 429] on link "Search & Manage Users" at bounding box center [93, 448] width 188 height 53
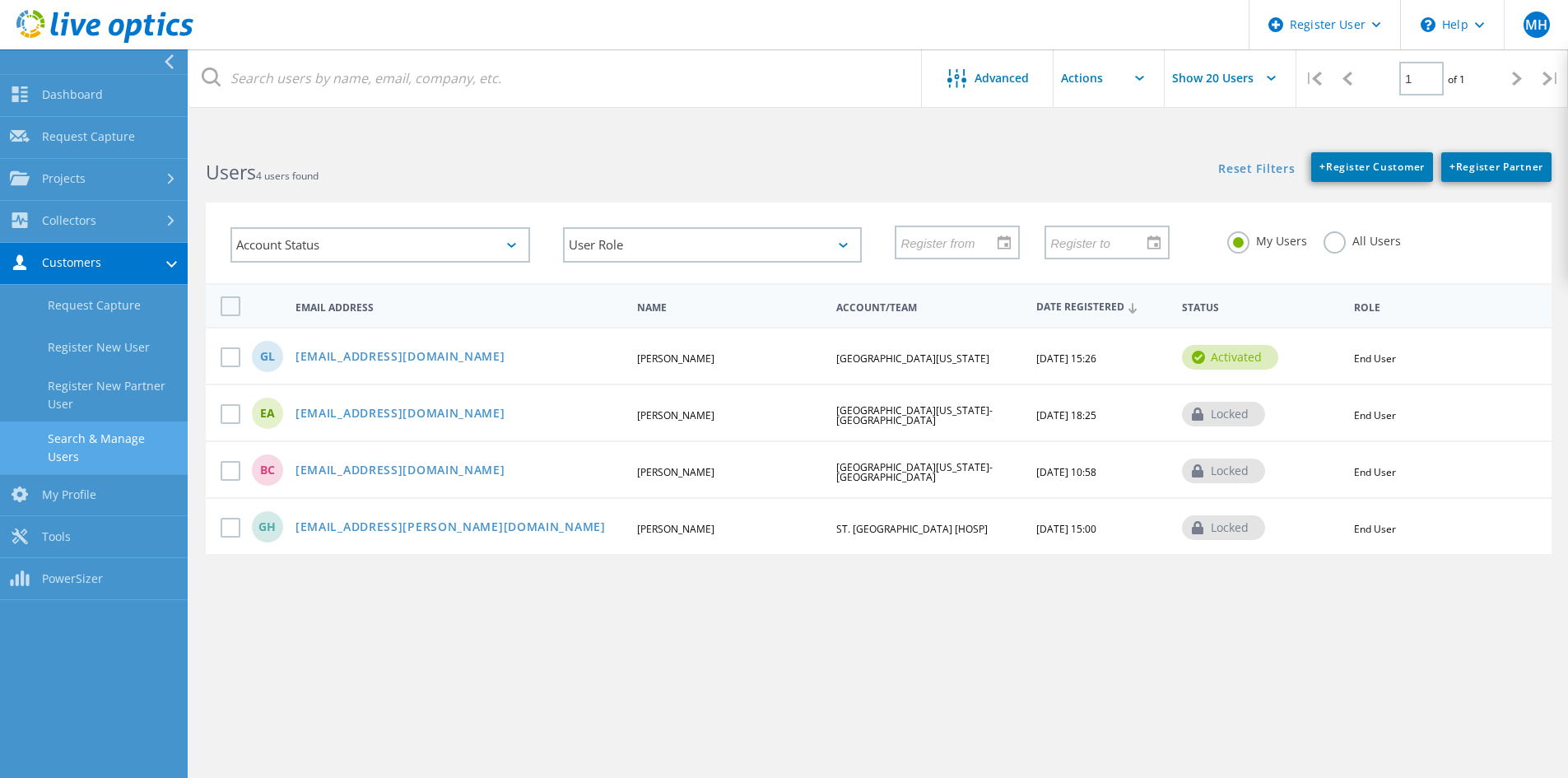
drag, startPoint x: 403, startPoint y: 370, endPoint x: 387, endPoint y: 351, distance: 24.8
click at [298, 365] on div "GL [EMAIL_ADDRESS][DOMAIN_NAME] [PERSON_NAME][GEOGRAPHIC_DATA][US_STATE] [DATE]…" at bounding box center [879, 355] width 1346 height 57
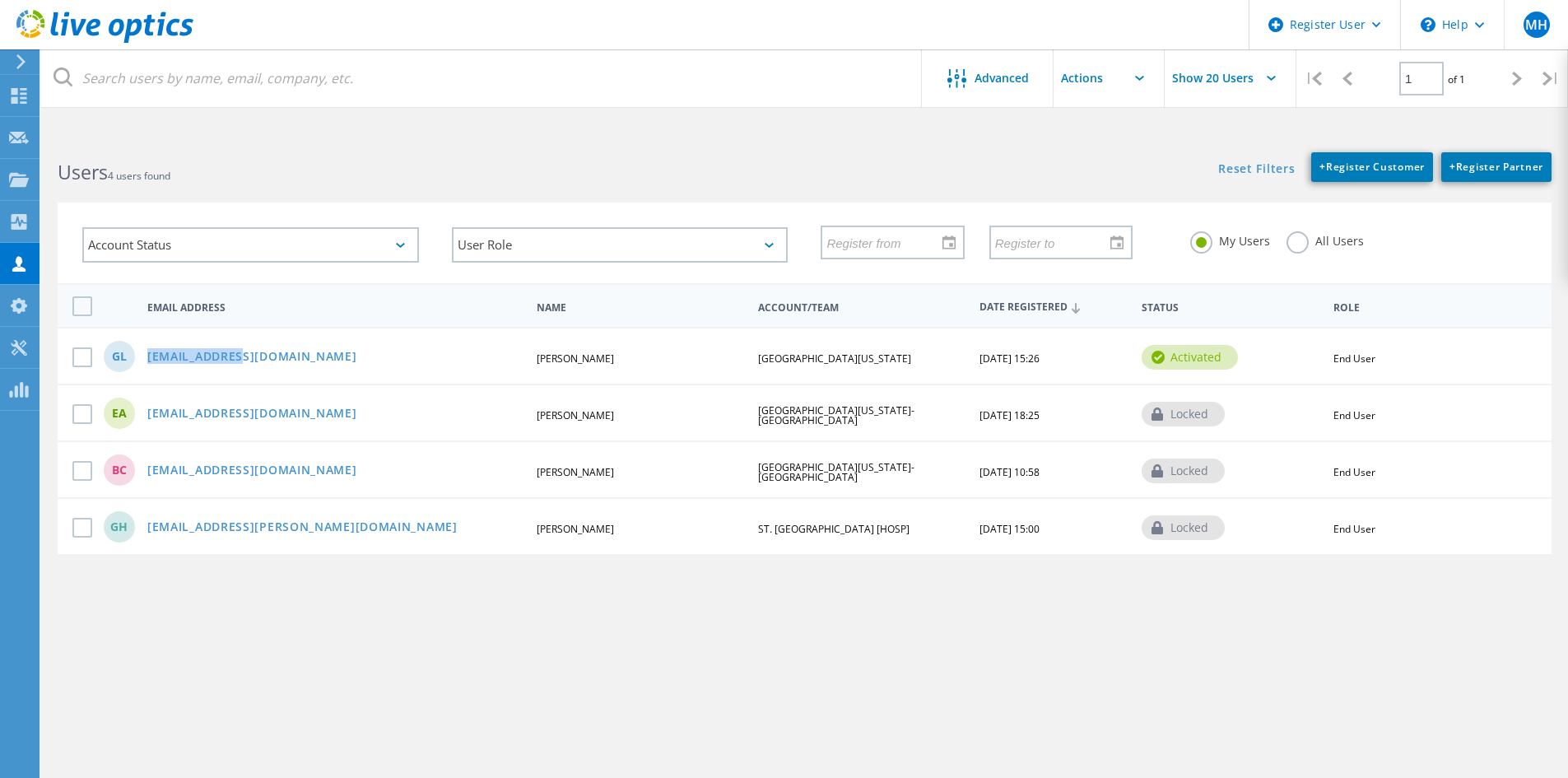
drag, startPoint x: 256, startPoint y: 350, endPoint x: 128, endPoint y: 350, distance: 128.0
click at [123, 351] on div "GL [EMAIL_ADDRESS][DOMAIN_NAME] [PERSON_NAME][GEOGRAPHIC_DATA][US_STATE] [DATE]…" at bounding box center [804, 355] width 1494 height 57
copy div "[EMAIL_ADDRESS][DOMAIN_NAME]"
drag, startPoint x: 1146, startPoint y: 409, endPoint x: 1216, endPoint y: 526, distance: 136.3
click at [1217, 523] on div "GL [EMAIL_ADDRESS][DOMAIN_NAME] [PERSON_NAME][GEOGRAPHIC_DATA][US_STATE] [DATE]…" at bounding box center [804, 440] width 1494 height 227
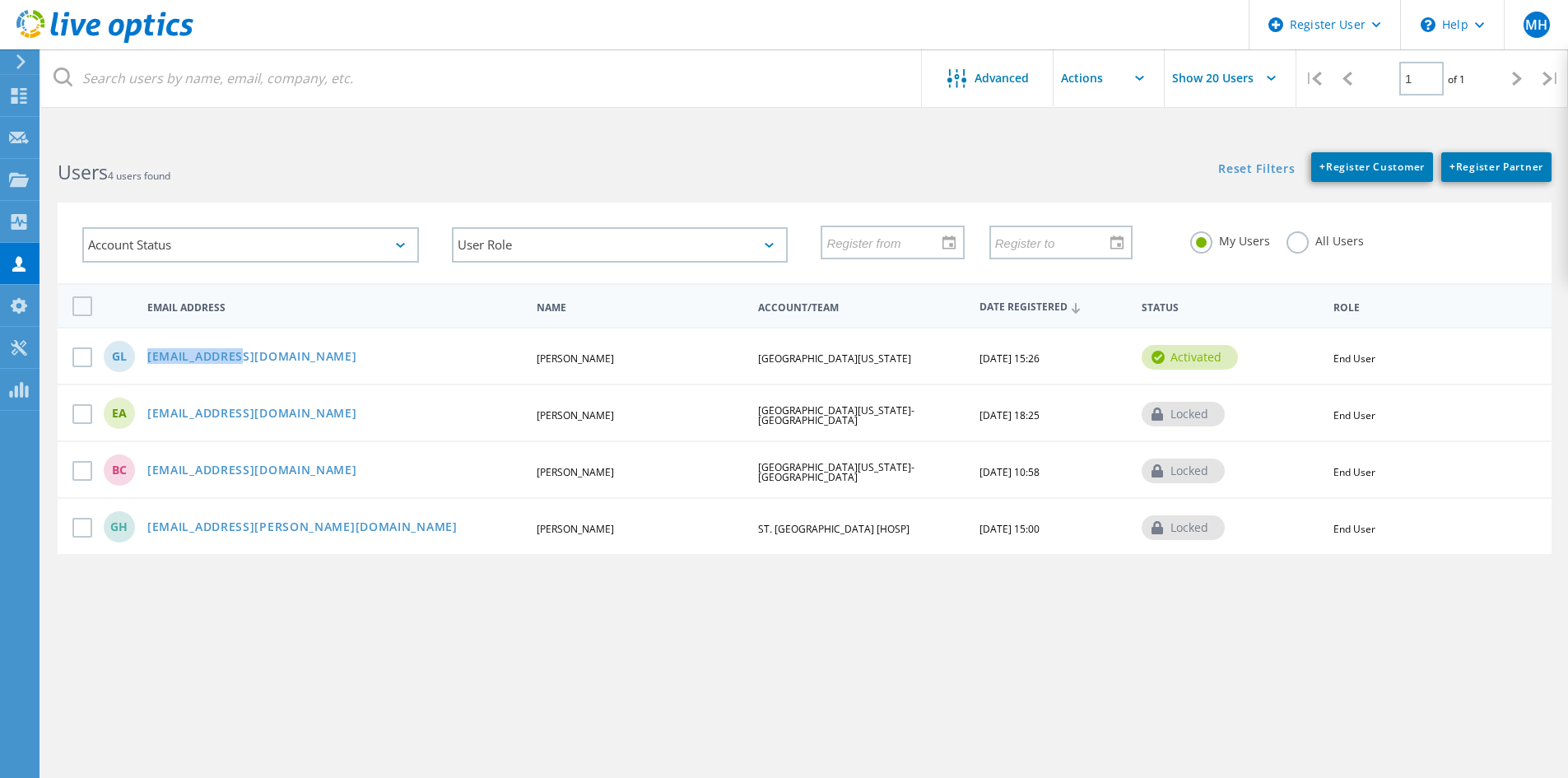
click at [1203, 537] on div "locked" at bounding box center [1183, 527] width 83 height 25
click at [1194, 470] on div "locked" at bounding box center [1183, 471] width 83 height 25
drag, startPoint x: 361, startPoint y: 406, endPoint x: 360, endPoint y: 415, distance: 9.1
click at [360, 415] on div "EA [EMAIL_ADDRESS][DOMAIN_NAME] [PERSON_NAME][GEOGRAPHIC_DATA][US_STATE]-[GEOGR…" at bounding box center [804, 412] width 1494 height 57
copy link "[EMAIL_ADDRESS][DOMAIN_NAME]"
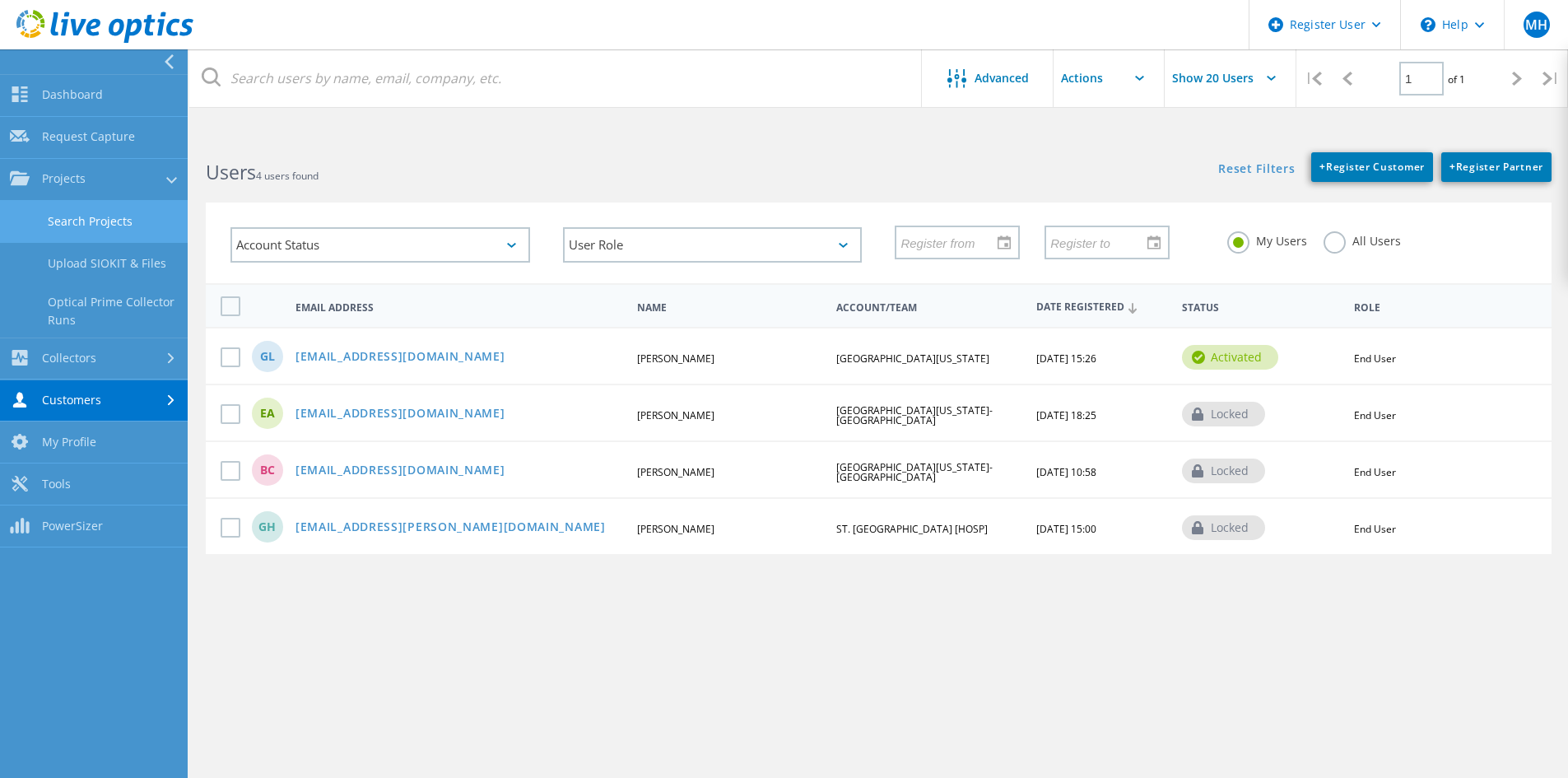
click at [109, 225] on link "Search Projects" at bounding box center [93, 222] width 188 height 42
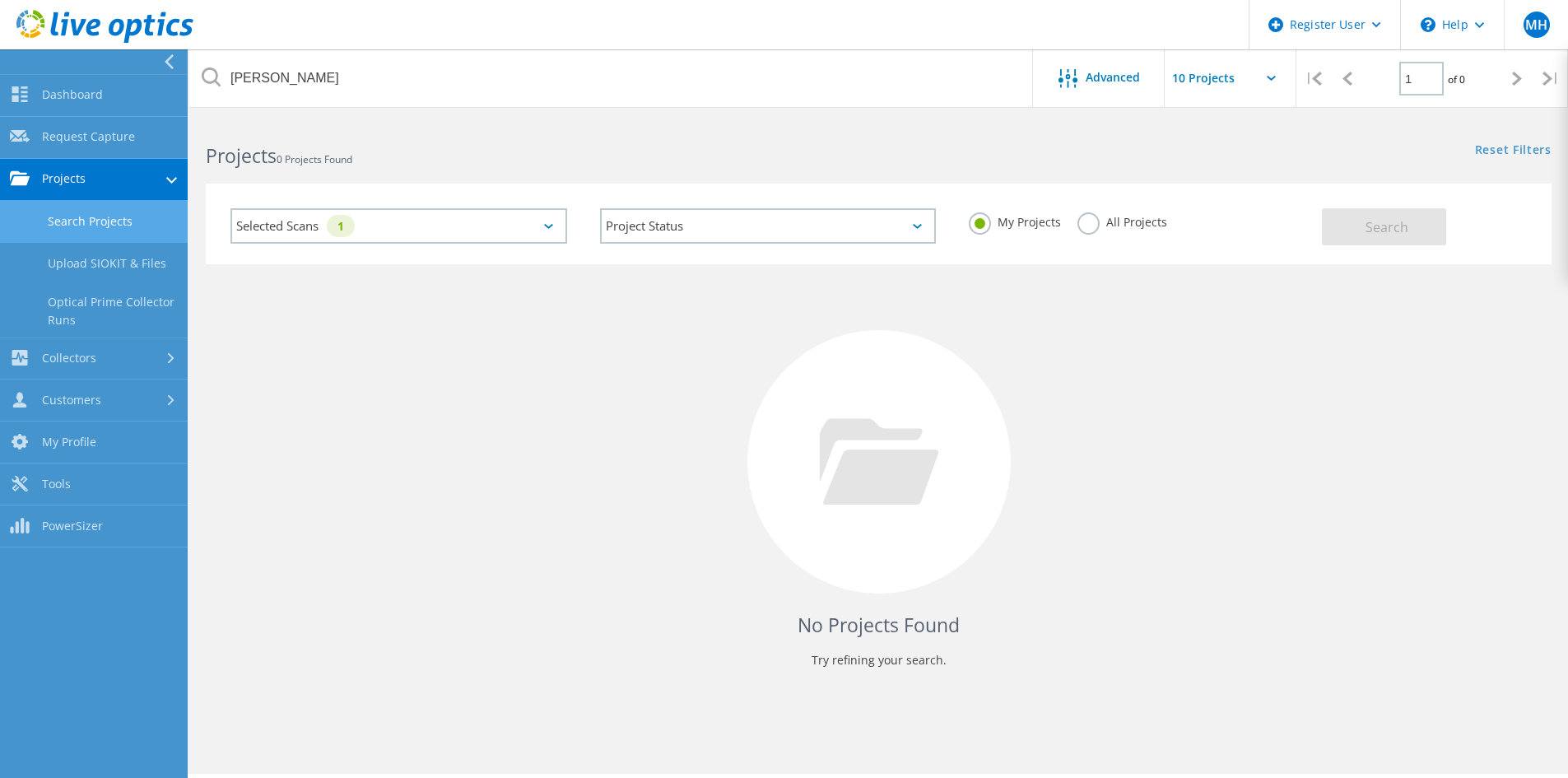
click at [438, 225] on div "Selected Scans 1" at bounding box center [398, 226] width 336 height 36
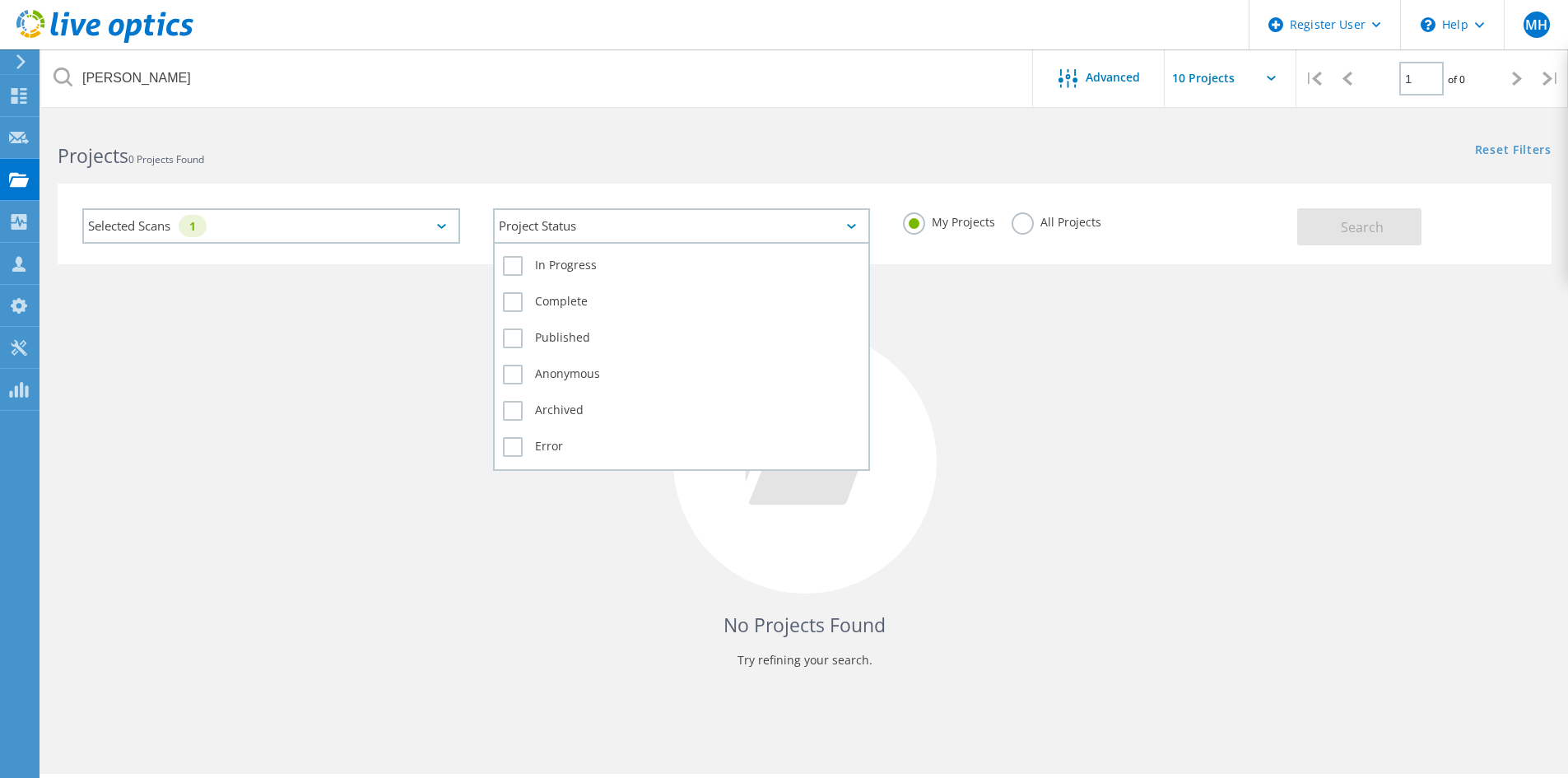
click at [779, 223] on div "Project Status" at bounding box center [681, 226] width 378 height 36
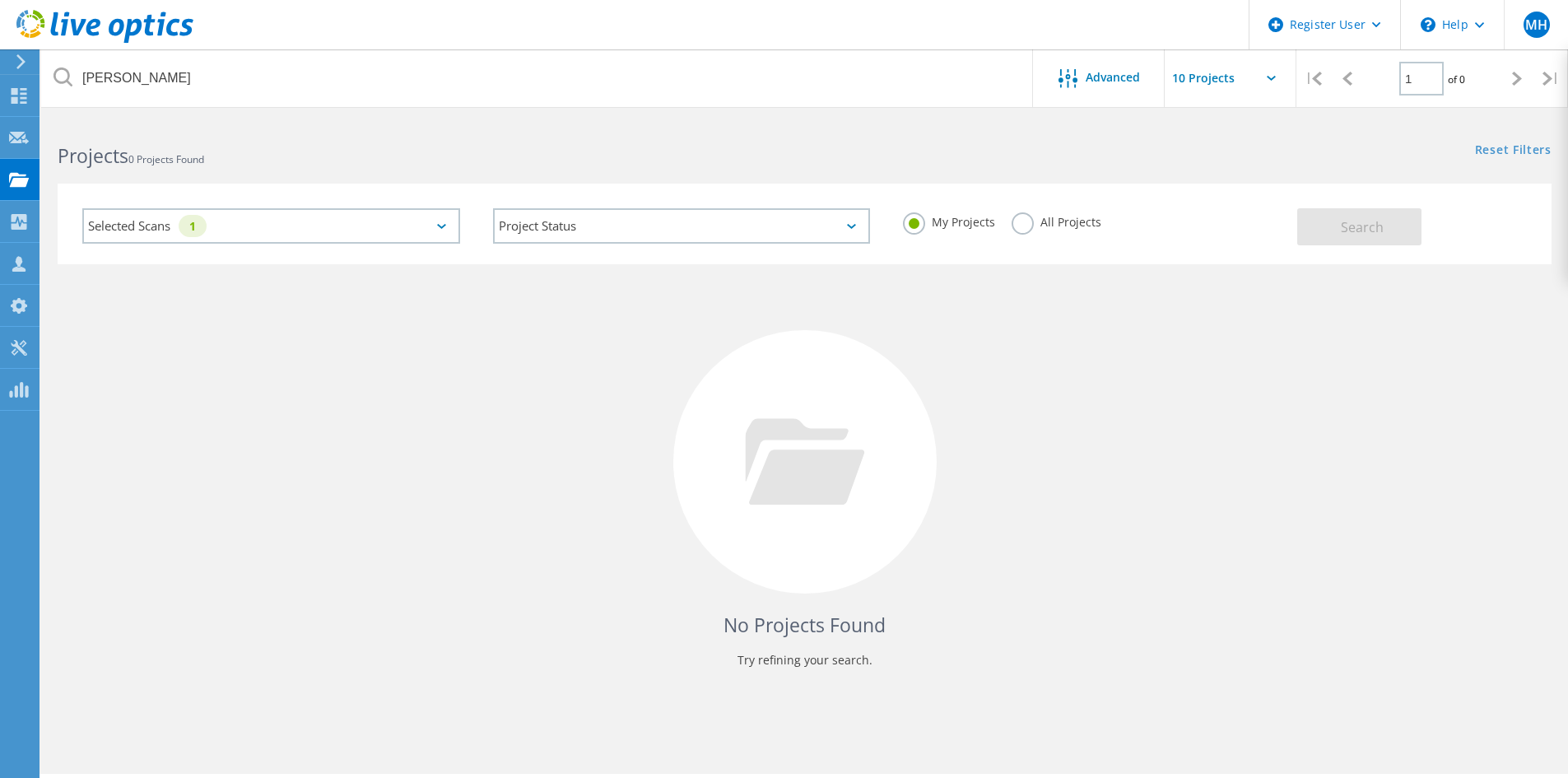
click at [1046, 228] on div "All Projects" at bounding box center [1056, 224] width 90 height 24
drag, startPoint x: 1042, startPoint y: 225, endPoint x: 1079, endPoint y: 224, distance: 37.0
click at [1042, 224] on label "All Projects" at bounding box center [1056, 220] width 90 height 16
click at [0, 0] on input "All Projects" at bounding box center [0, 0] width 0 height 0
click at [1354, 224] on span "Search" at bounding box center [1362, 227] width 43 height 18
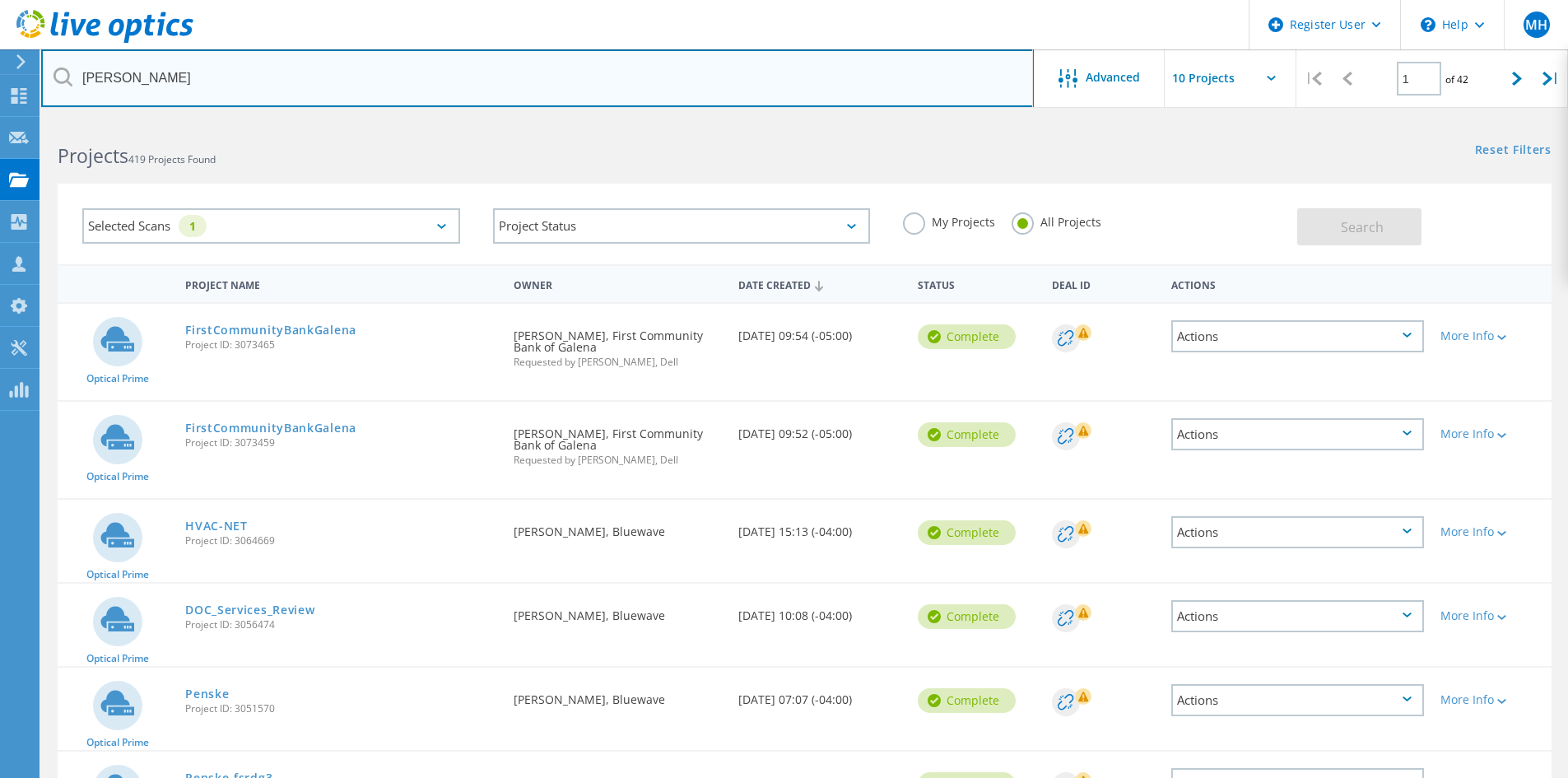
click at [441, 51] on input "[PERSON_NAME]" at bounding box center [537, 79] width 993 height 58
drag, startPoint x: 341, startPoint y: 88, endPoint x: 62, endPoint y: 73, distance: 279.4
click at [66, 73] on div "[PERSON_NAME]" at bounding box center [537, 79] width 992 height 58
paste input "[EMAIL_ADDRESS][DOMAIN_NAME]"
type input "[EMAIL_ADDRESS][DOMAIN_NAME]"
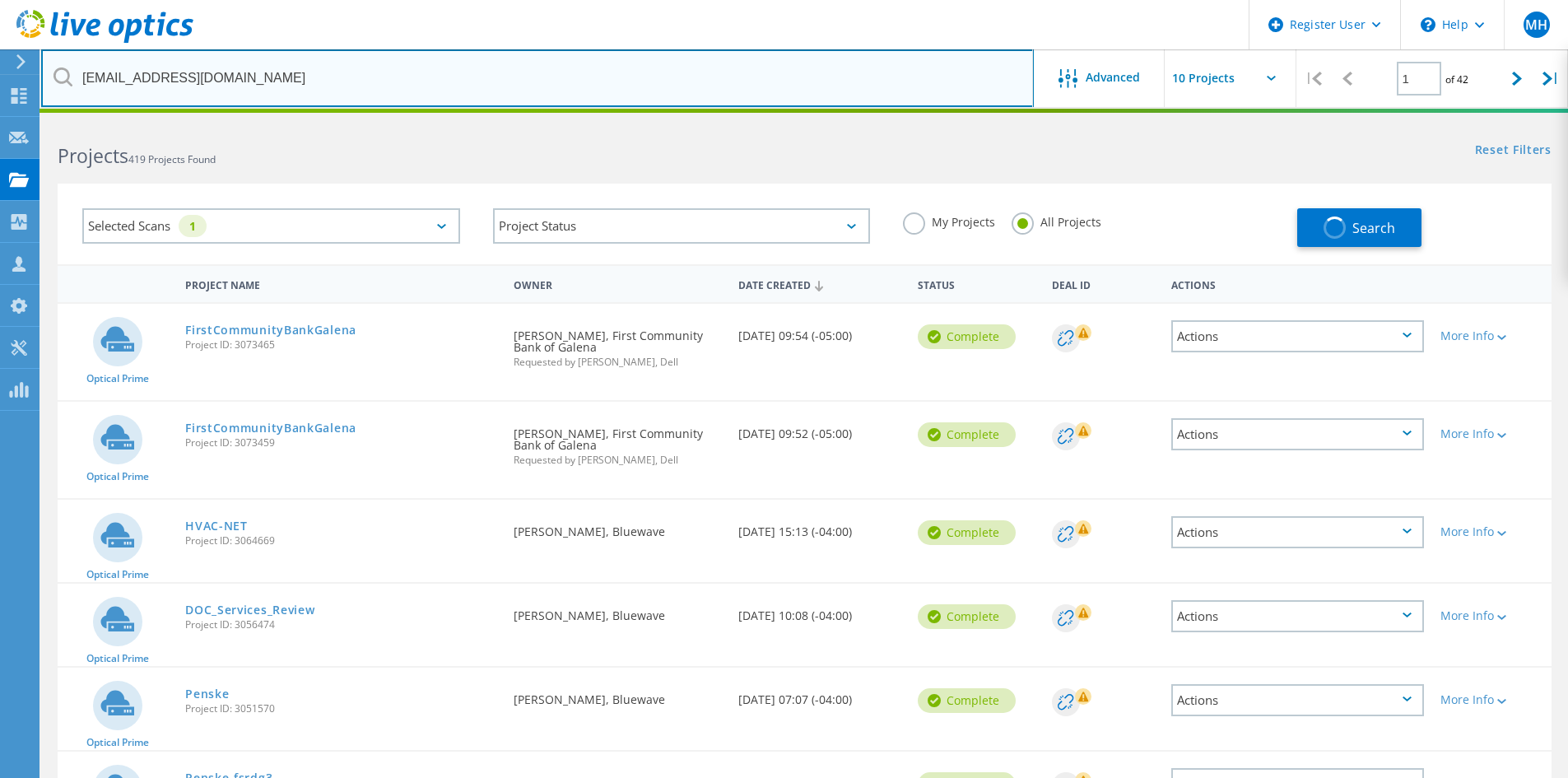
click at [736, 51] on input "[EMAIL_ADDRESS][DOMAIN_NAME]" at bounding box center [537, 79] width 993 height 58
